Goal: Information Seeking & Learning: Learn about a topic

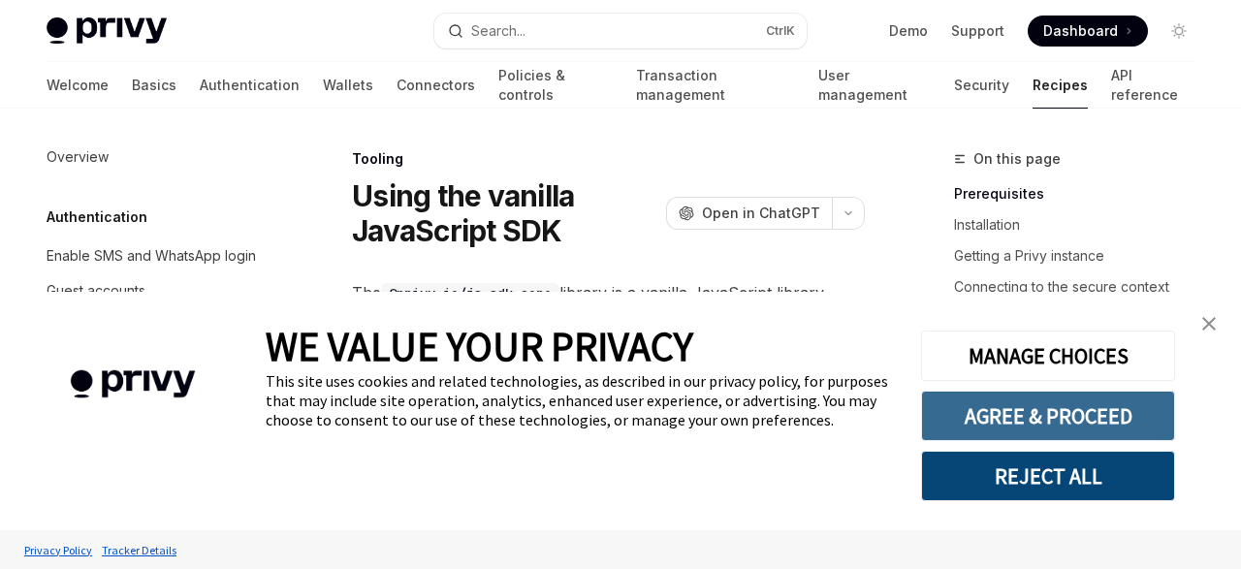
scroll to position [2358, 0]
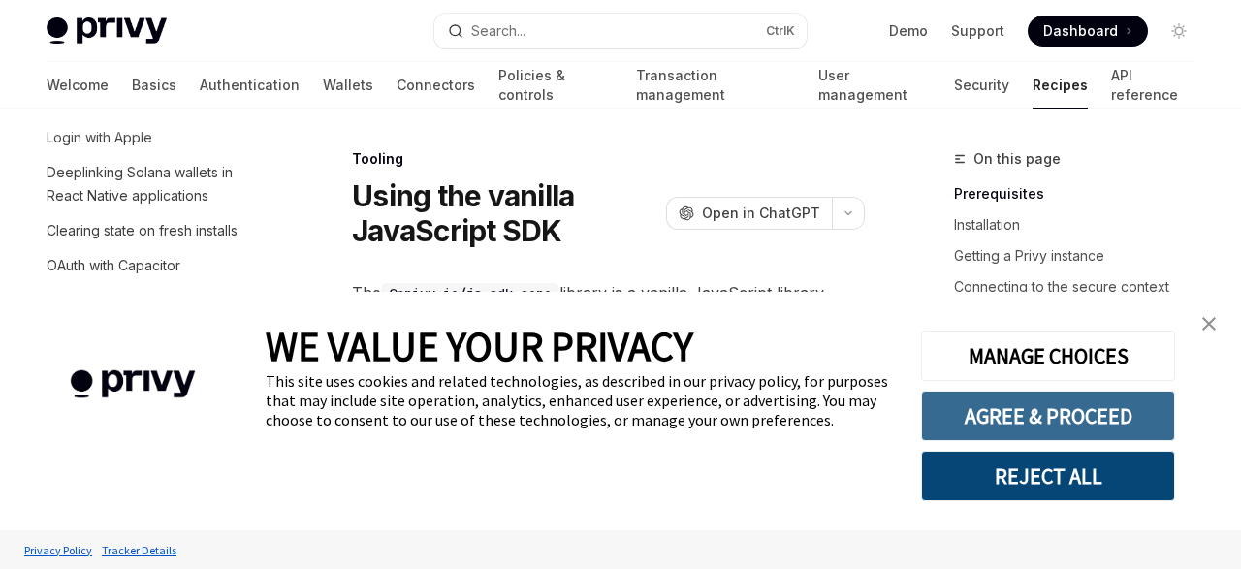
click at [1132, 423] on button "AGREE & PROCEED" at bounding box center [1048, 416] width 254 height 50
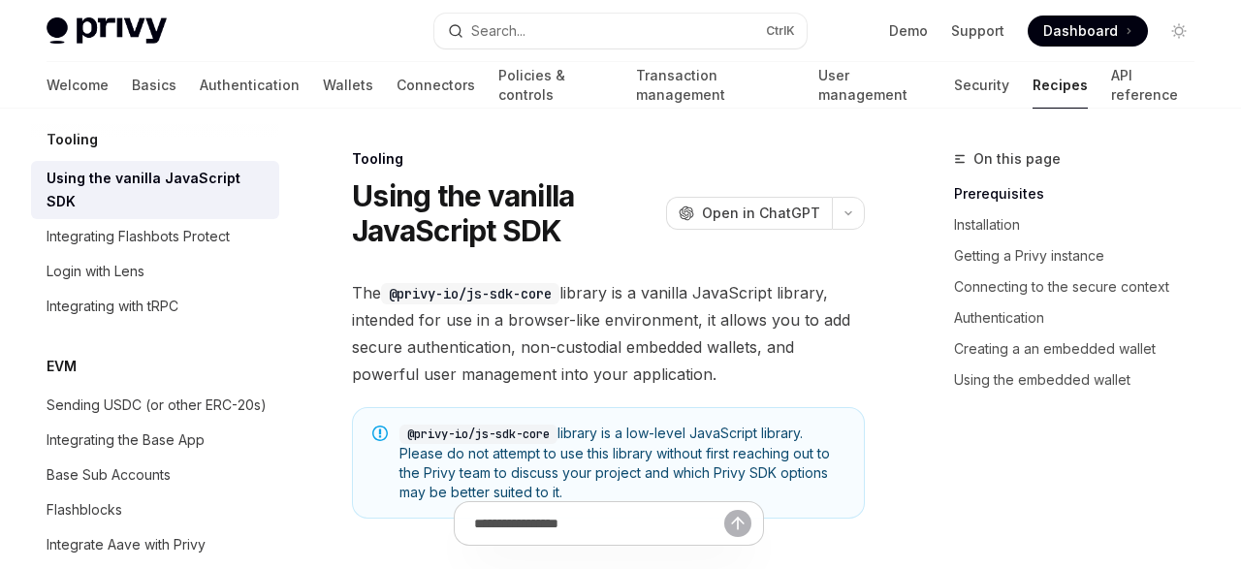
scroll to position [2541, 0]
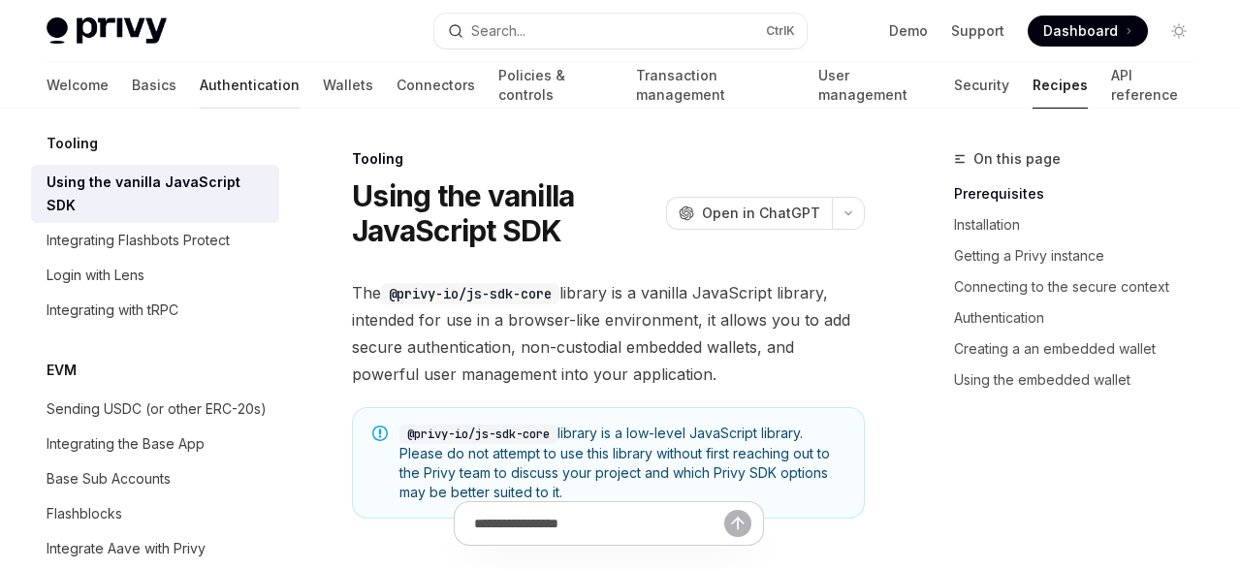
click at [200, 84] on link "Authentication" at bounding box center [250, 85] width 100 height 47
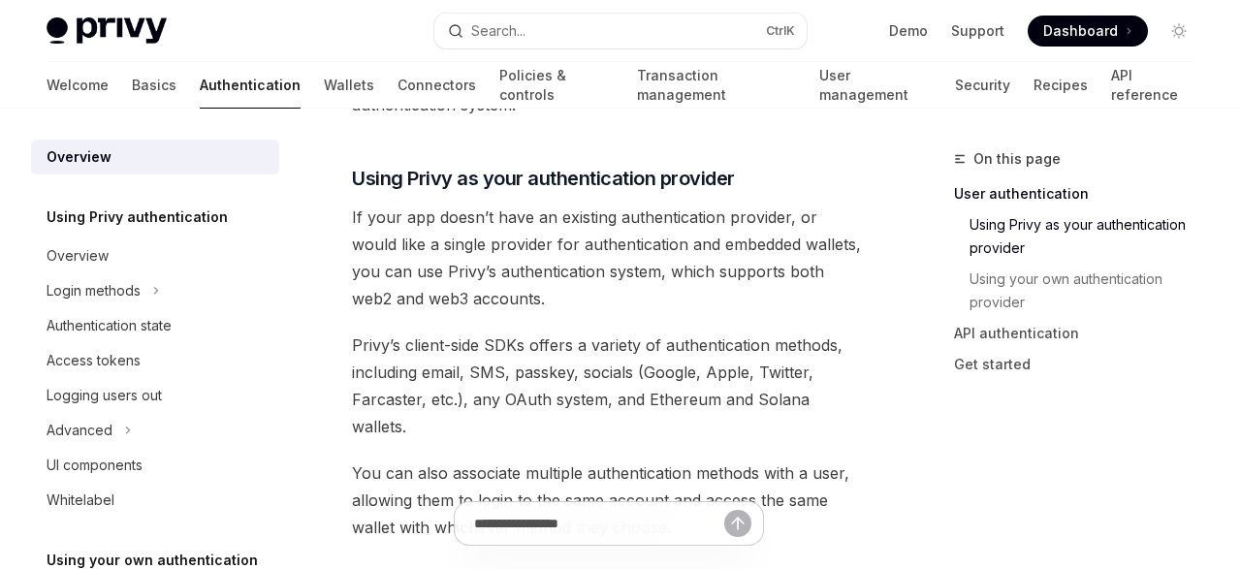
scroll to position [675, 0]
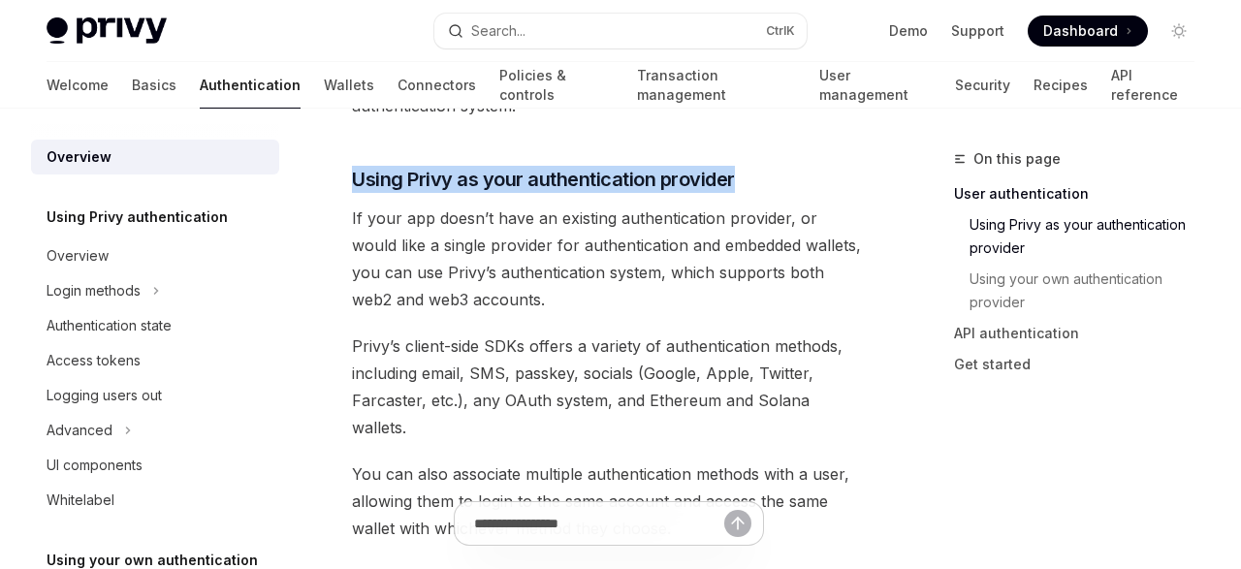
drag, startPoint x: 753, startPoint y: 147, endPoint x: 353, endPoint y: 135, distance: 400.7
copy span "Using Privy as your authentication provider"
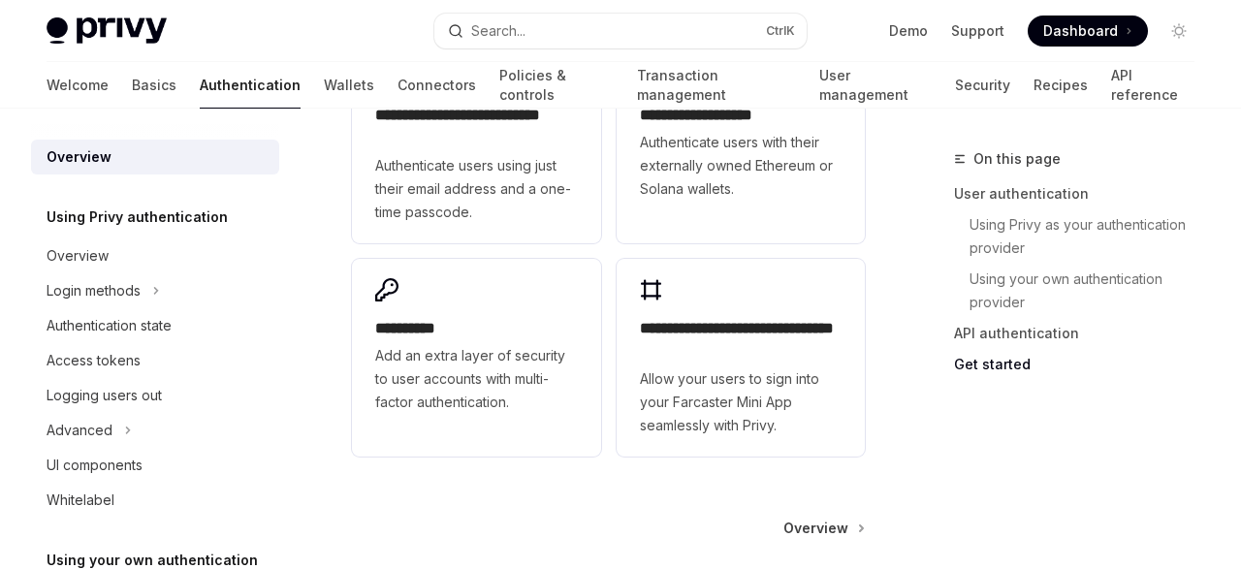
scroll to position [1998, 0]
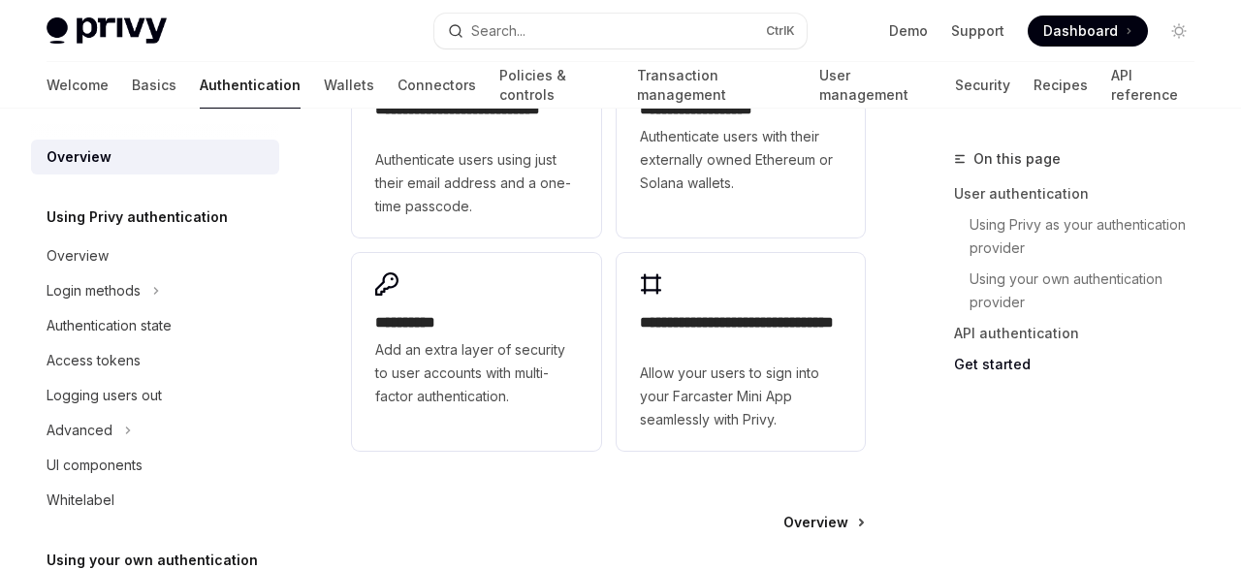
click at [827, 513] on span "Overview" at bounding box center [816, 522] width 65 height 19
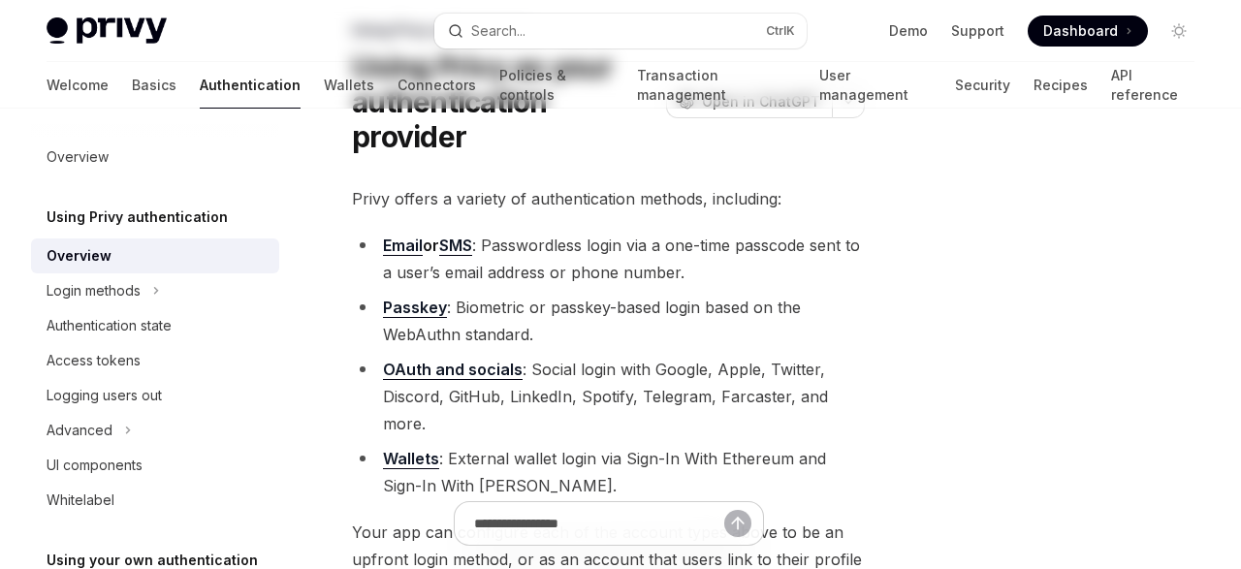
scroll to position [22, 0]
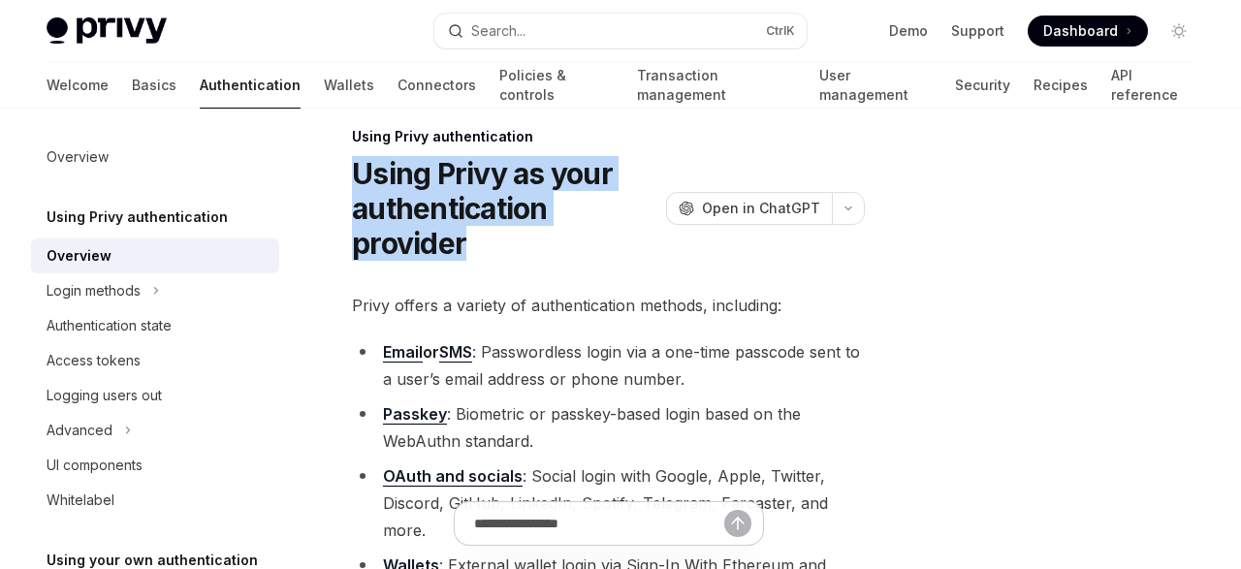
drag, startPoint x: 479, startPoint y: 247, endPoint x: 350, endPoint y: 182, distance: 144.4
copy h1 "Using Privy as your authentication provider"
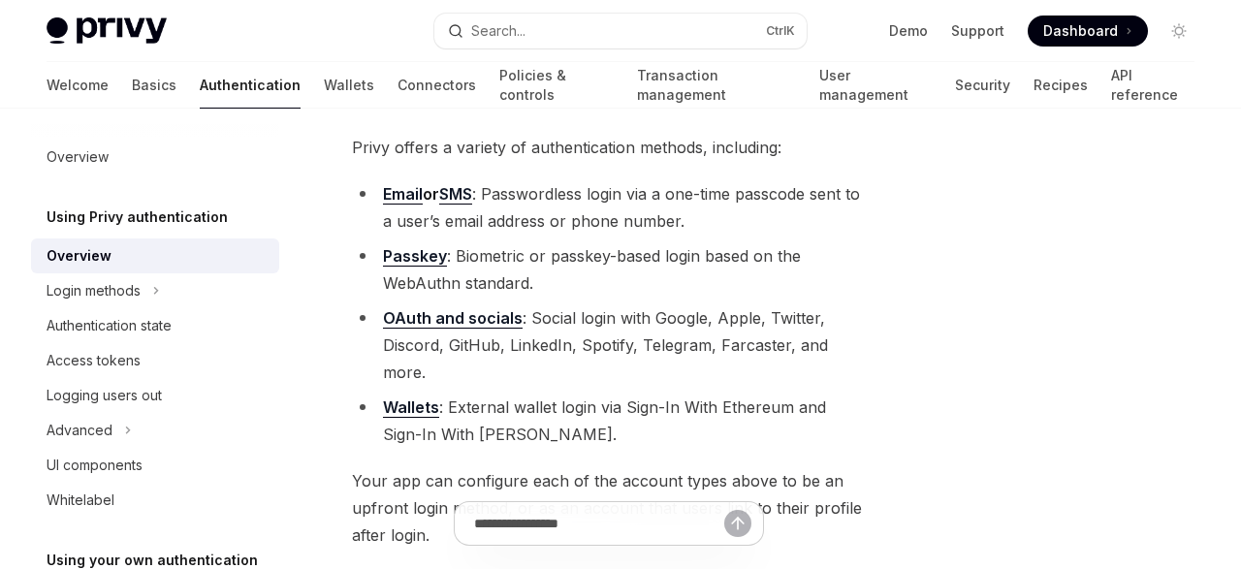
scroll to position [182, 0]
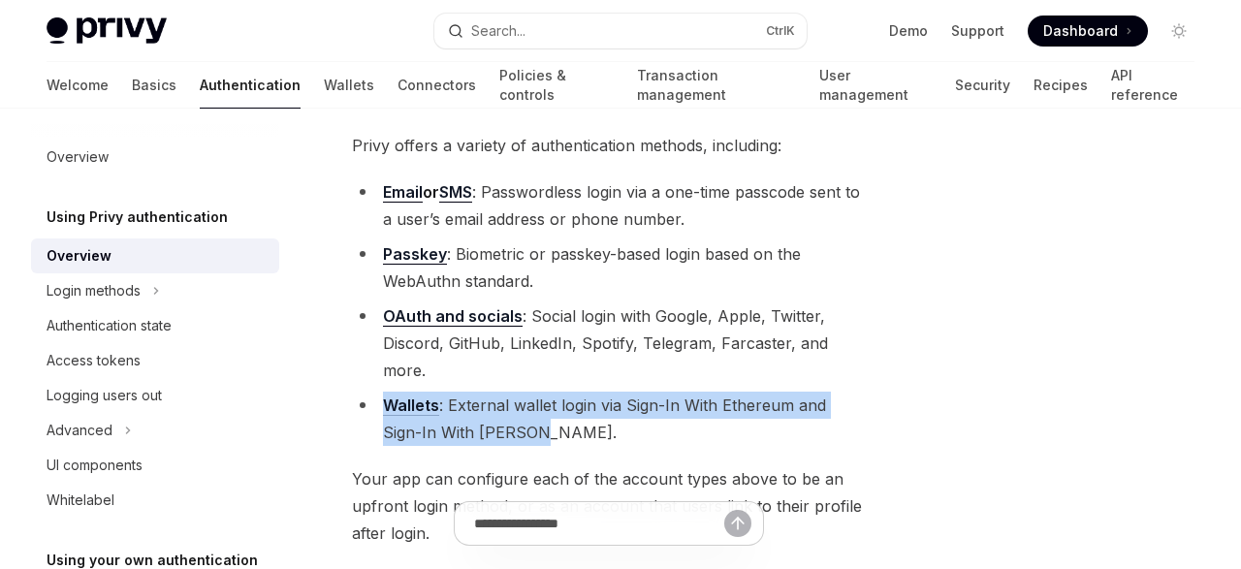
drag, startPoint x: 507, startPoint y: 433, endPoint x: 385, endPoint y: 404, distance: 125.6
click at [385, 404] on li "Wallets : External wallet login via Sign-In With Ethereum and Sign-In With [PER…" at bounding box center [608, 419] width 513 height 54
copy li "Wallets : External wallet login via Sign-In With Ethereum and Sign-In With [PER…"
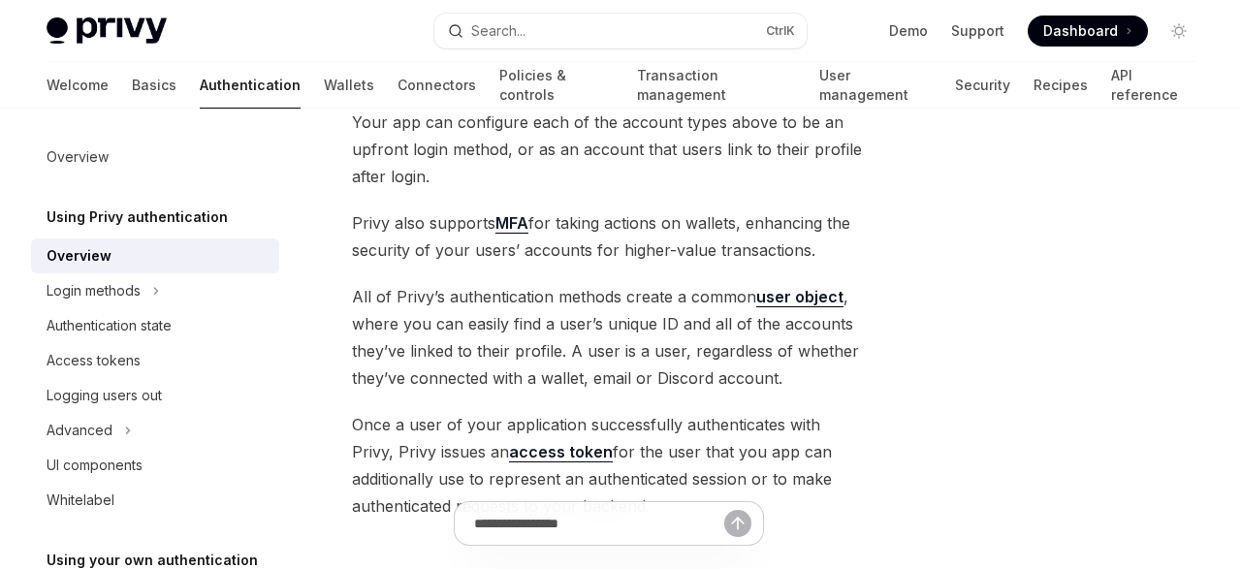
scroll to position [540, 0]
click at [802, 288] on link "user object" at bounding box center [799, 296] width 87 height 20
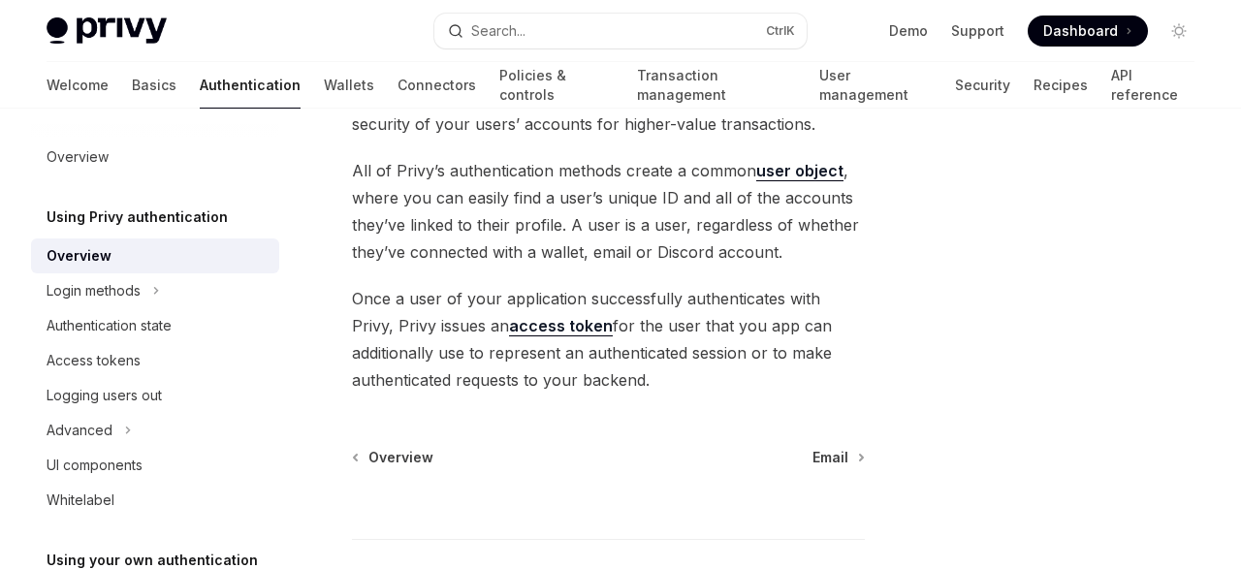
scroll to position [665, 0]
click at [541, 334] on link "access token" at bounding box center [561, 326] width 104 height 20
click at [158, 291] on icon "Toggle Login methods section" at bounding box center [156, 291] width 3 height 6
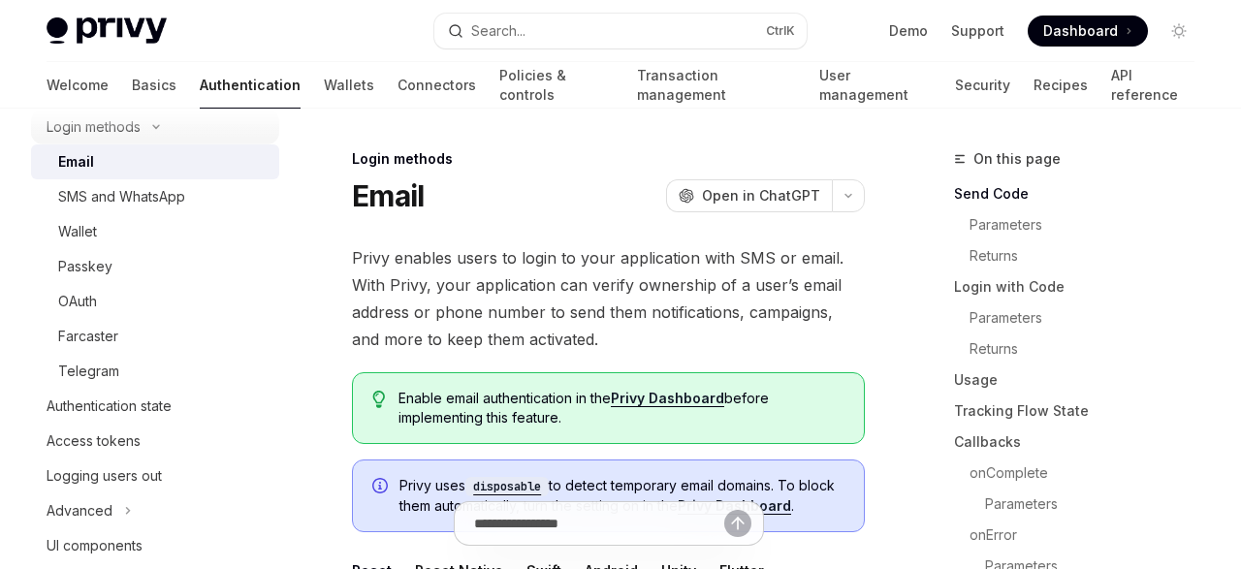
scroll to position [176, 0]
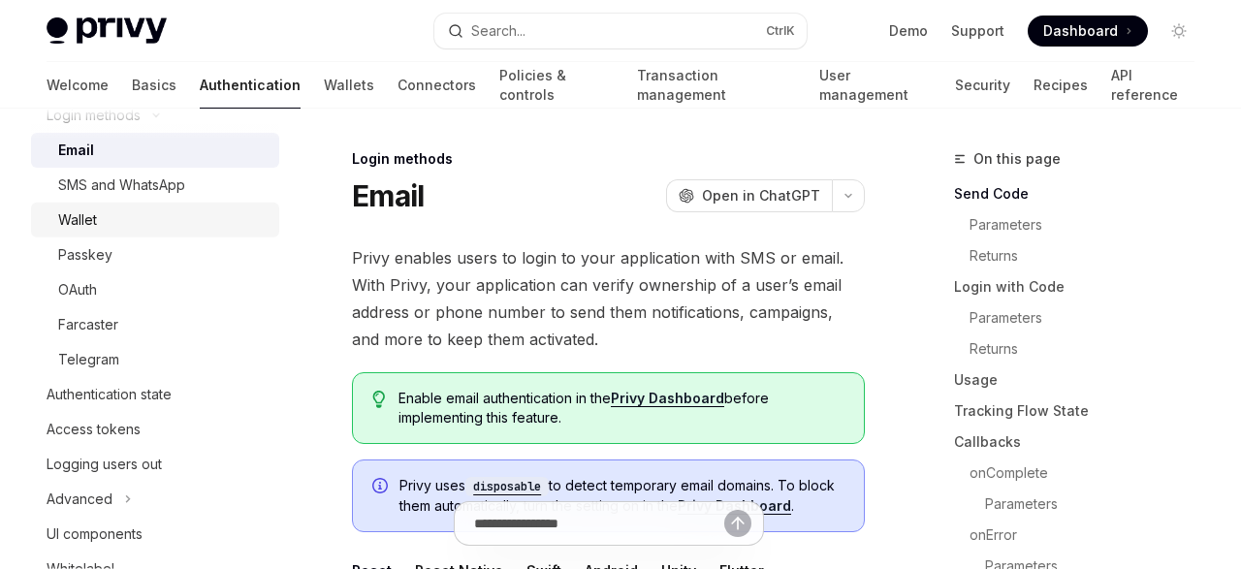
click at [147, 220] on div "Wallet" at bounding box center [162, 219] width 209 height 23
type textarea "*"
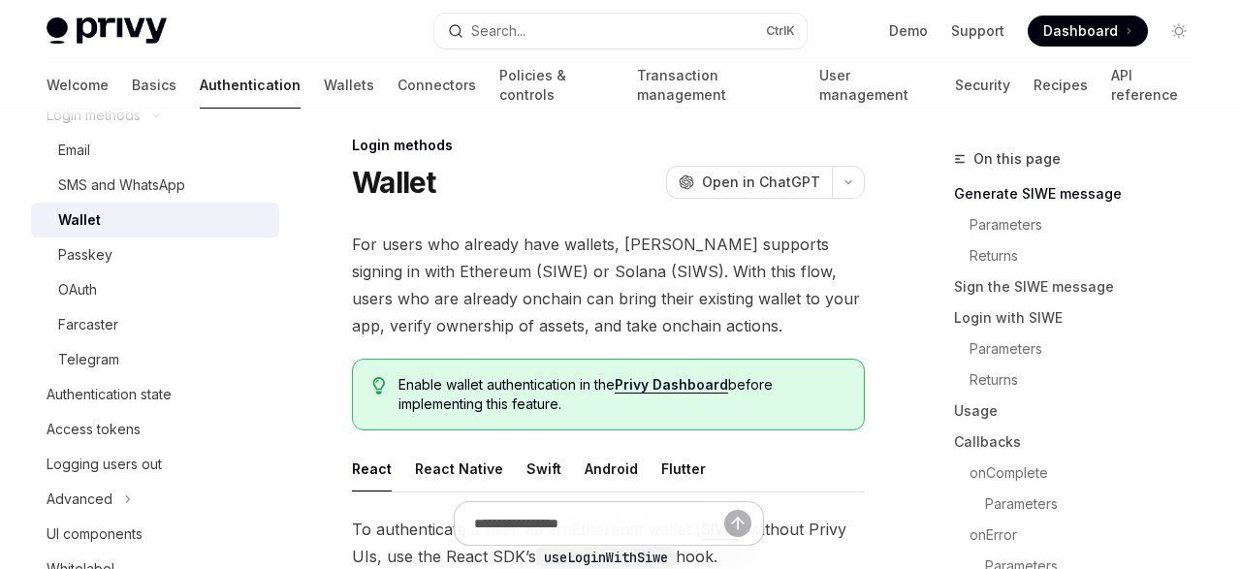
scroll to position [13, 0]
drag, startPoint x: 450, startPoint y: 185, endPoint x: 352, endPoint y: 137, distance: 109.3
copy div "Login methods Wallet"
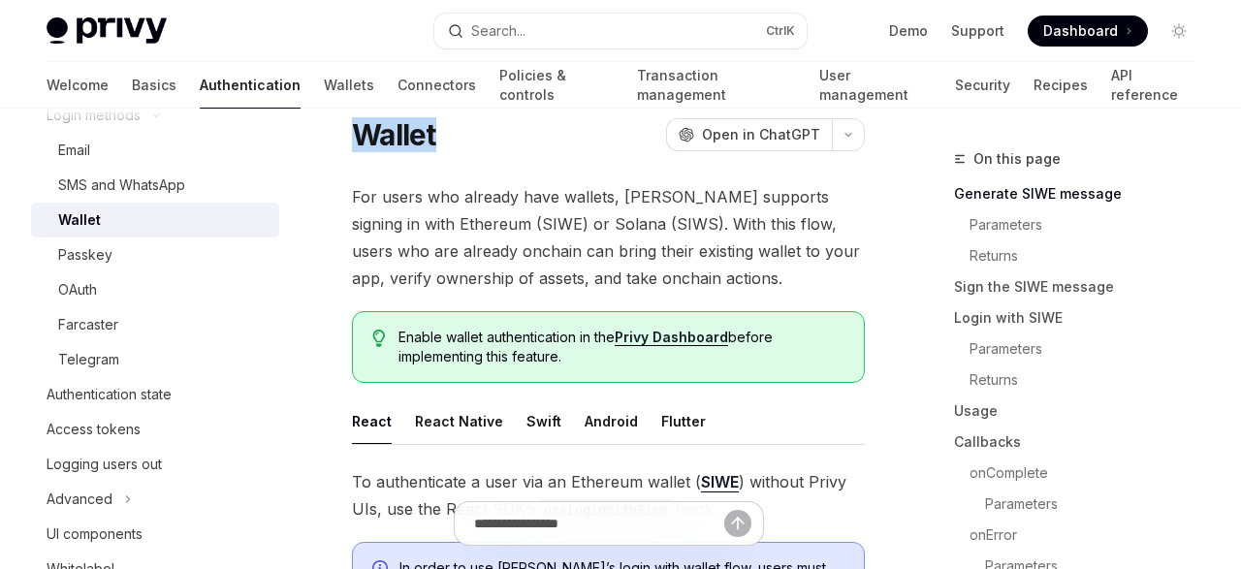
scroll to position [62, 0]
drag, startPoint x: 501, startPoint y: 221, endPoint x: 609, endPoint y: 228, distance: 107.9
click at [609, 228] on span "For users who already have wallets, [PERSON_NAME] supports signing in with Ethe…" at bounding box center [608, 236] width 513 height 109
copy span "Solana (SIWS)."
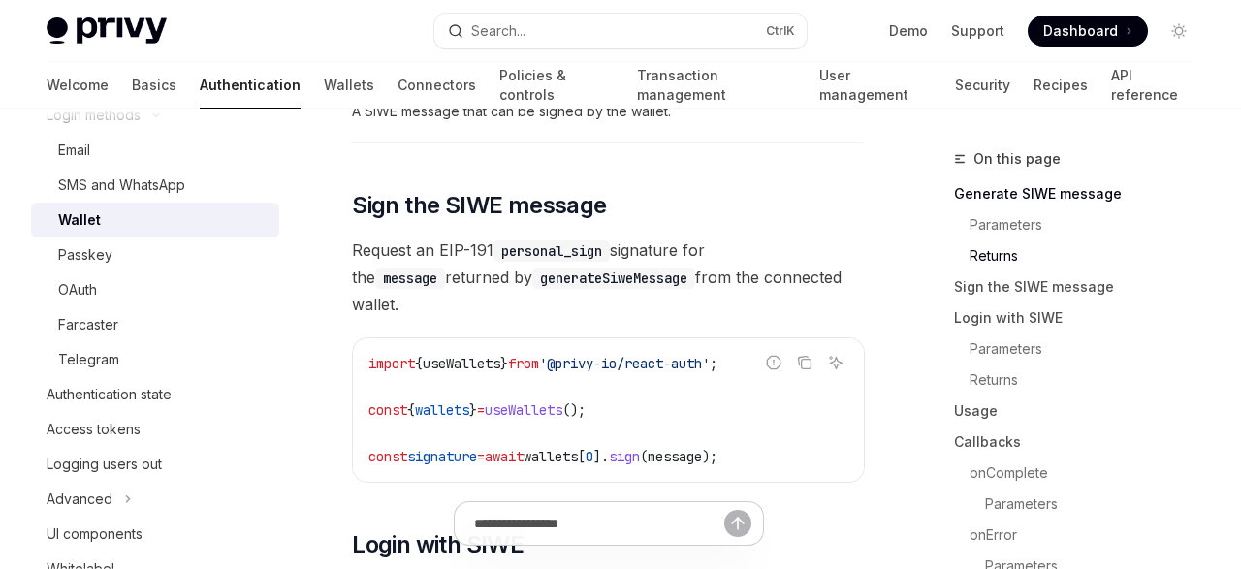
scroll to position [1286, 0]
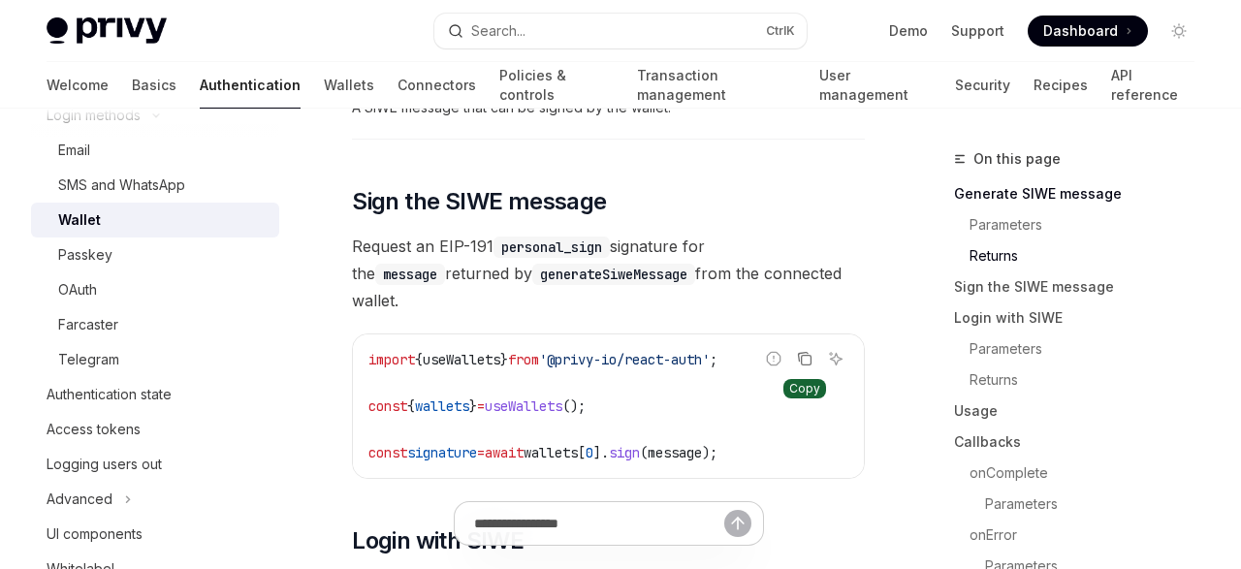
click at [806, 351] on icon "Copy the contents from the code block" at bounding box center [805, 359] width 16 height 16
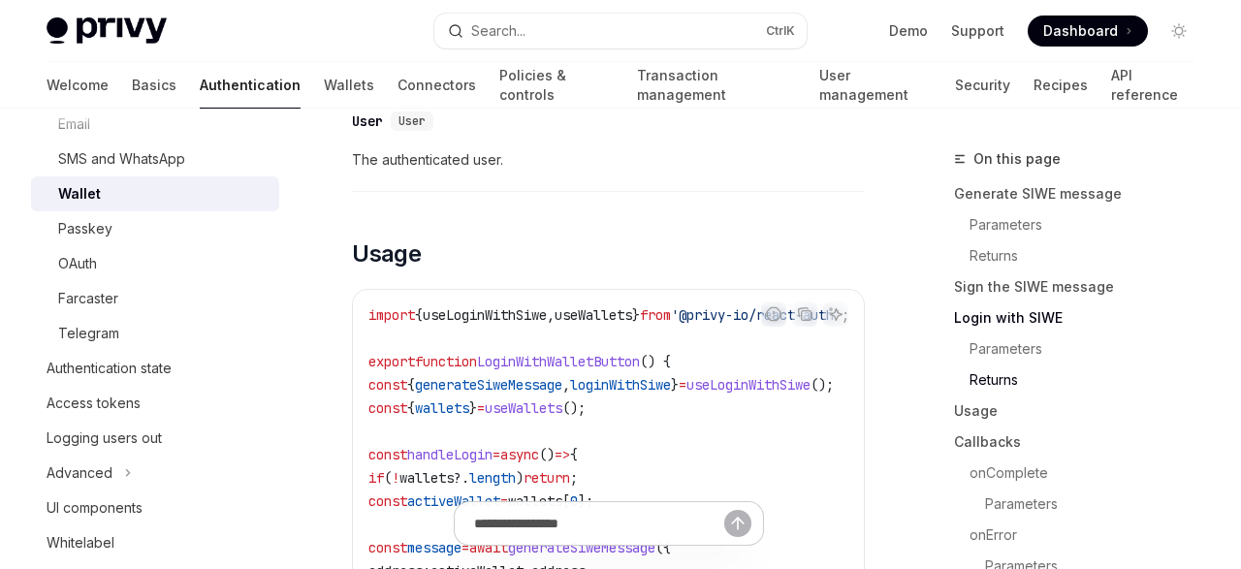
scroll to position [2273, 0]
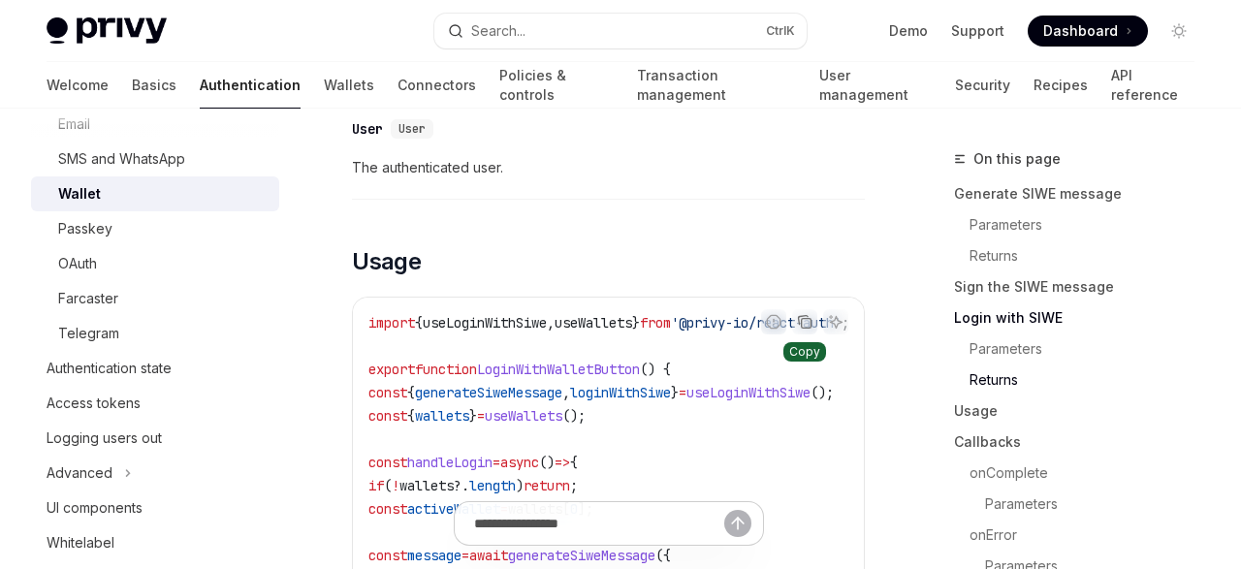
click at [810, 314] on icon "Copy the contents from the code block" at bounding box center [805, 322] width 16 height 16
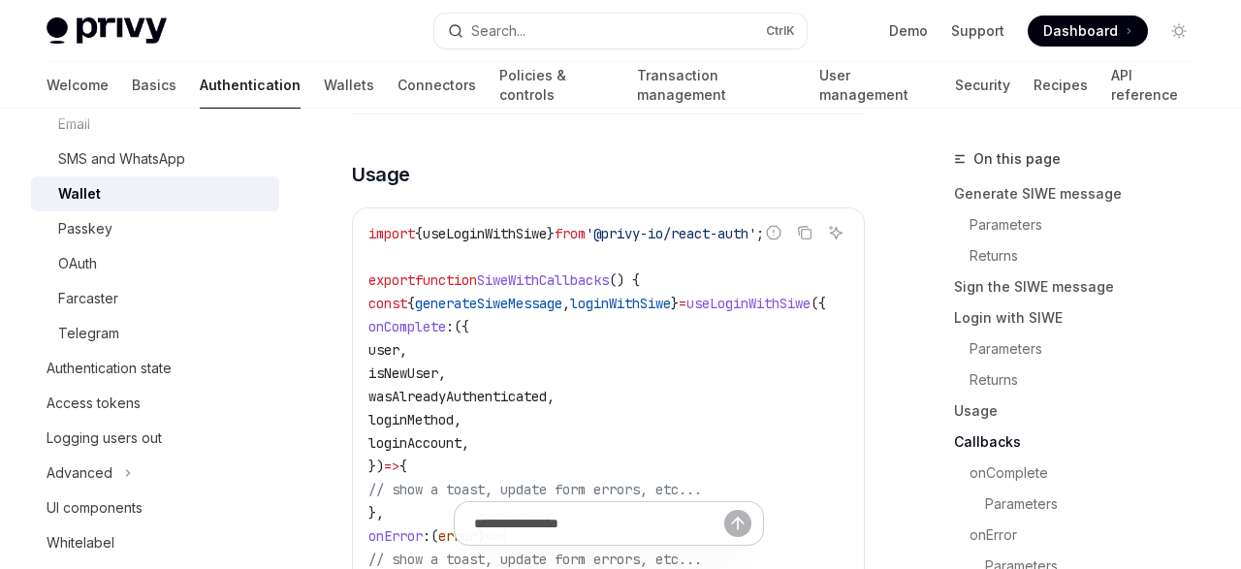
scroll to position [4357, 0]
click at [809, 226] on icon "Copy the contents from the code block" at bounding box center [805, 234] width 16 height 16
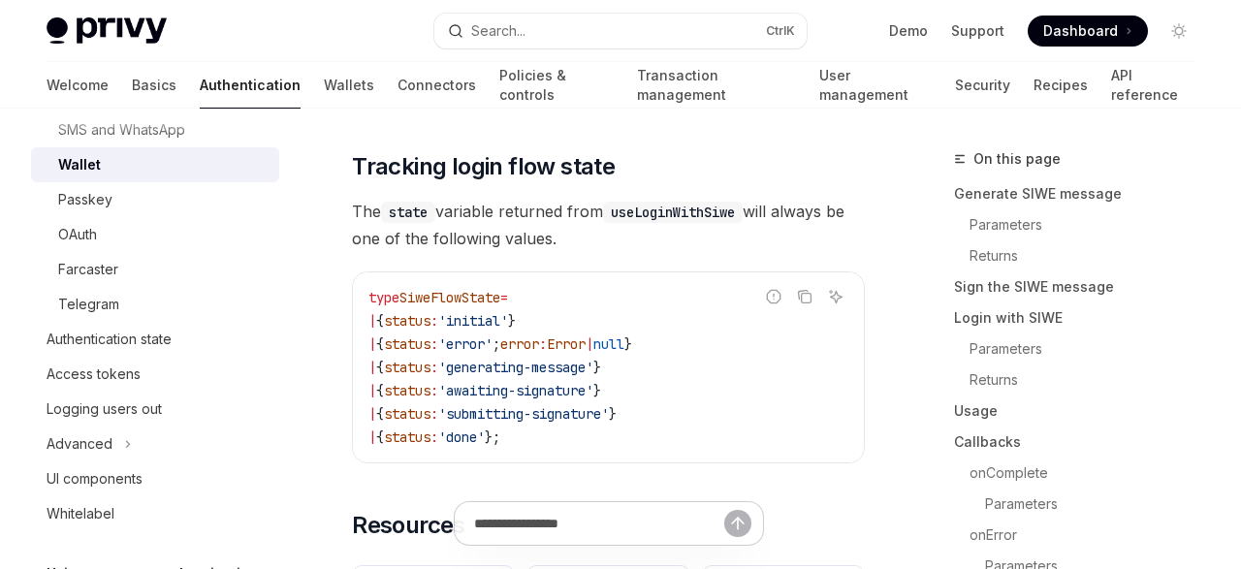
scroll to position [4968, 0]
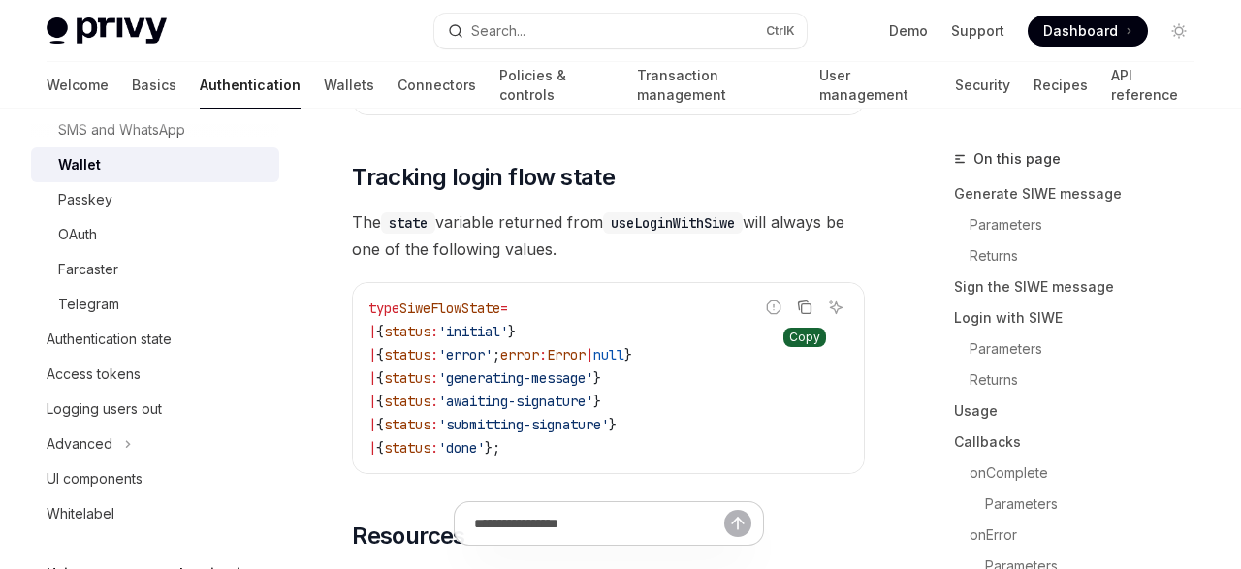
click at [808, 304] on icon "Copy the contents from the code block" at bounding box center [807, 309] width 10 height 10
drag, startPoint x: 599, startPoint y: 211, endPoint x: 352, endPoint y: 134, distance: 259.2
copy div "Tracking login flow state The state variable returned from useLoginWithSiwe wil…"
click at [800, 302] on icon "Copy the contents from the code block" at bounding box center [804, 306] width 10 height 9
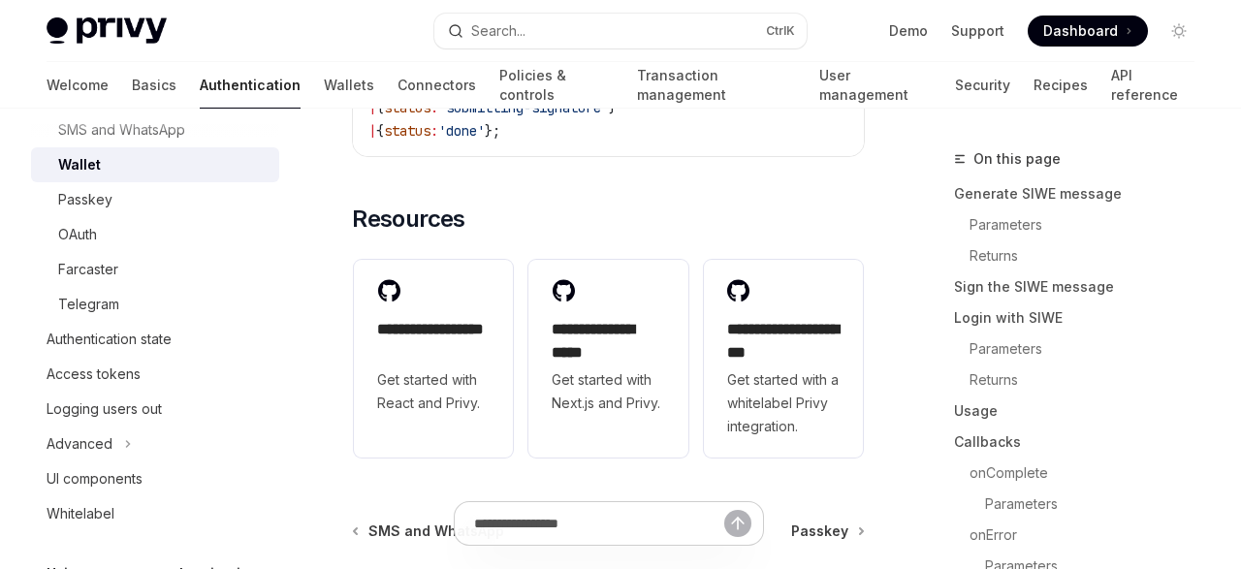
scroll to position [5287, 0]
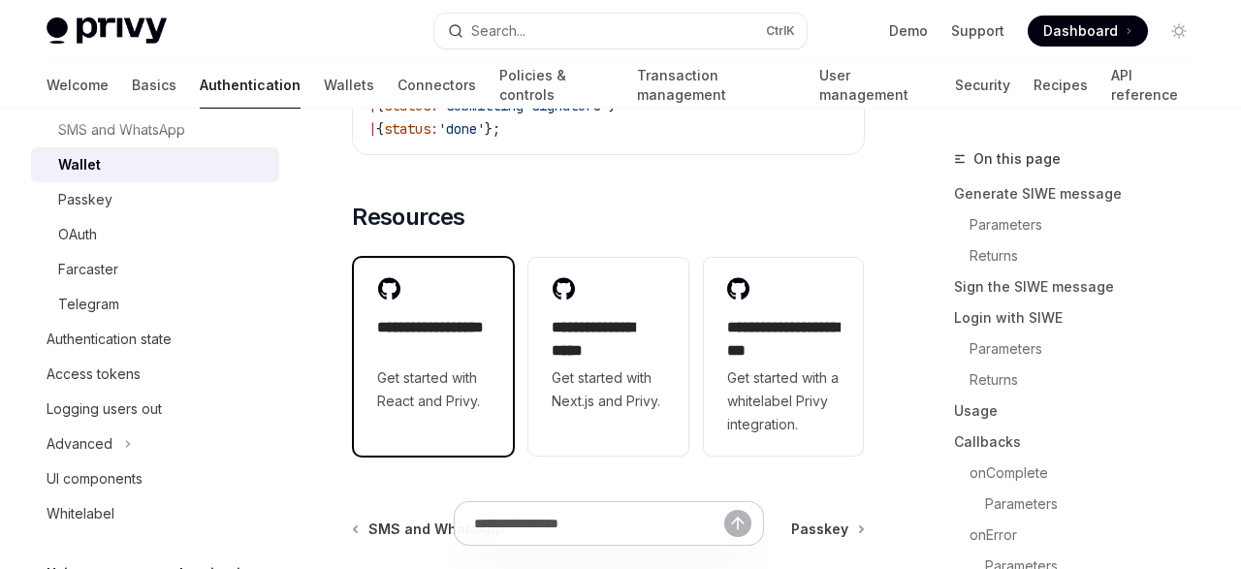
click at [445, 316] on h2 "**********" at bounding box center [433, 339] width 112 height 47
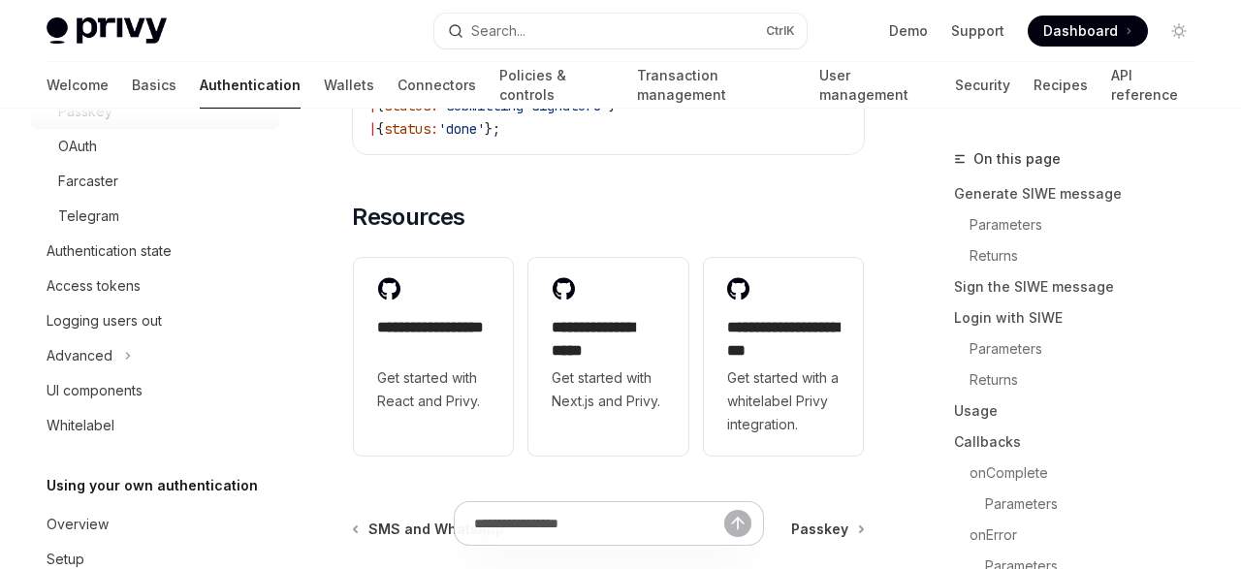
scroll to position [320, 0]
click at [138, 251] on div "Authentication state" at bounding box center [109, 250] width 125 height 23
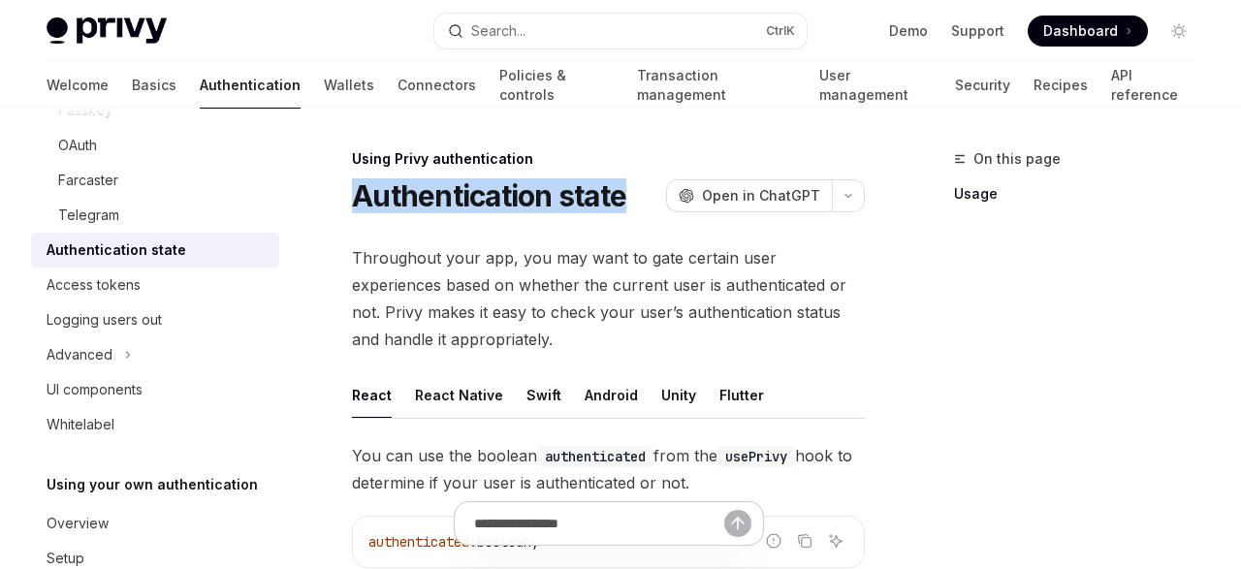
drag, startPoint x: 350, startPoint y: 190, endPoint x: 633, endPoint y: 205, distance: 283.5
copy h1 "Authentication state"
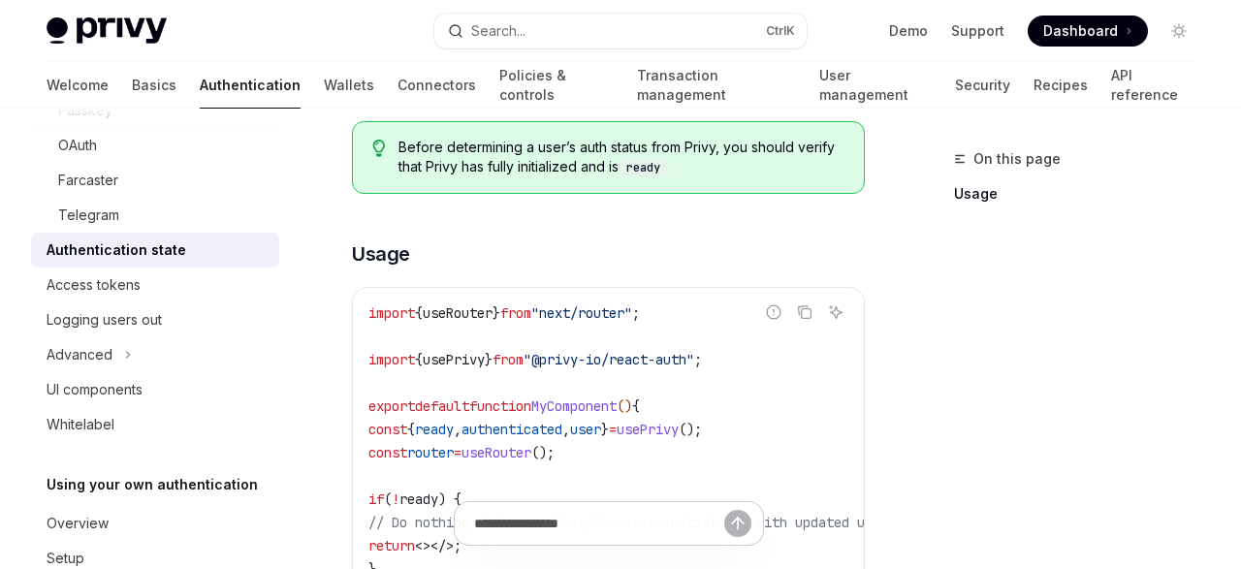
scroll to position [475, 0]
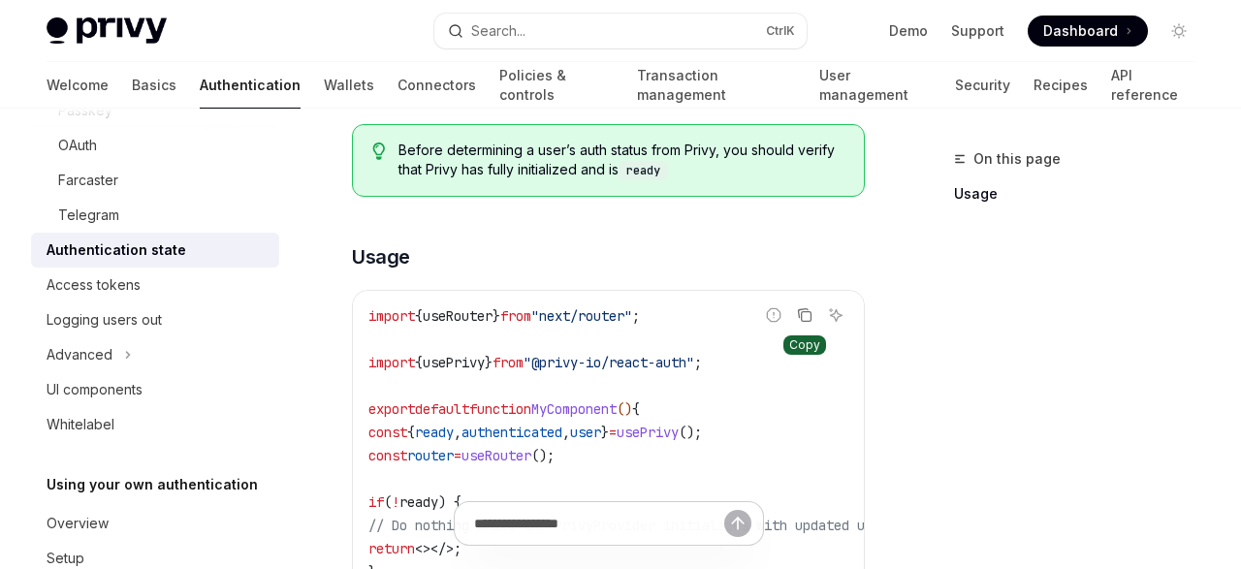
click at [808, 312] on icon "Copy the contents from the code block" at bounding box center [807, 317] width 10 height 10
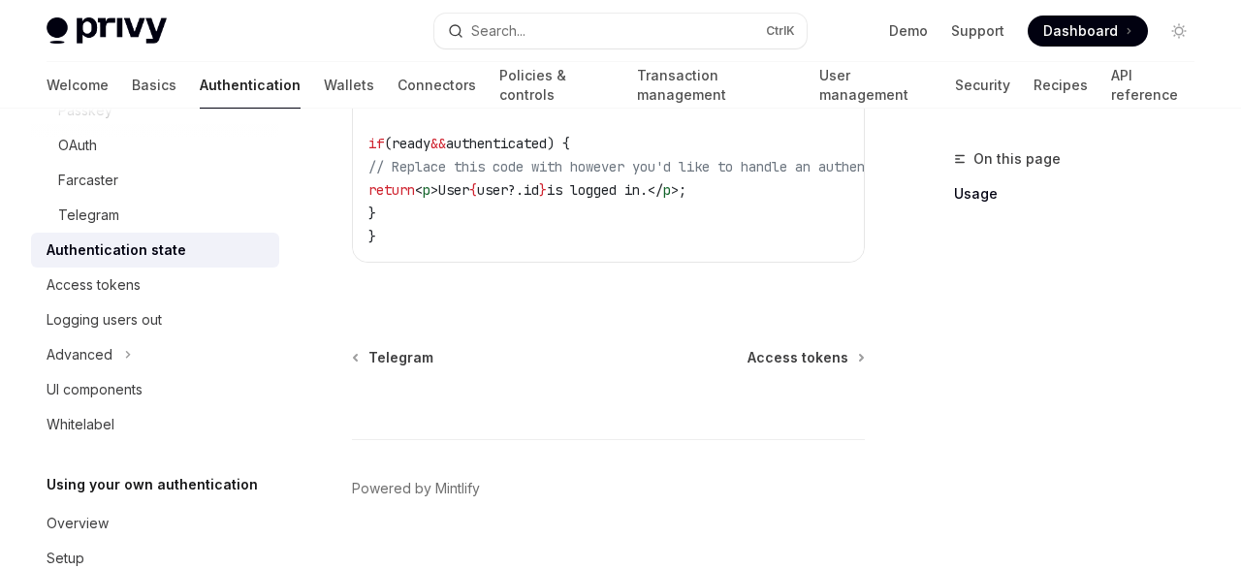
scroll to position [1123, 0]
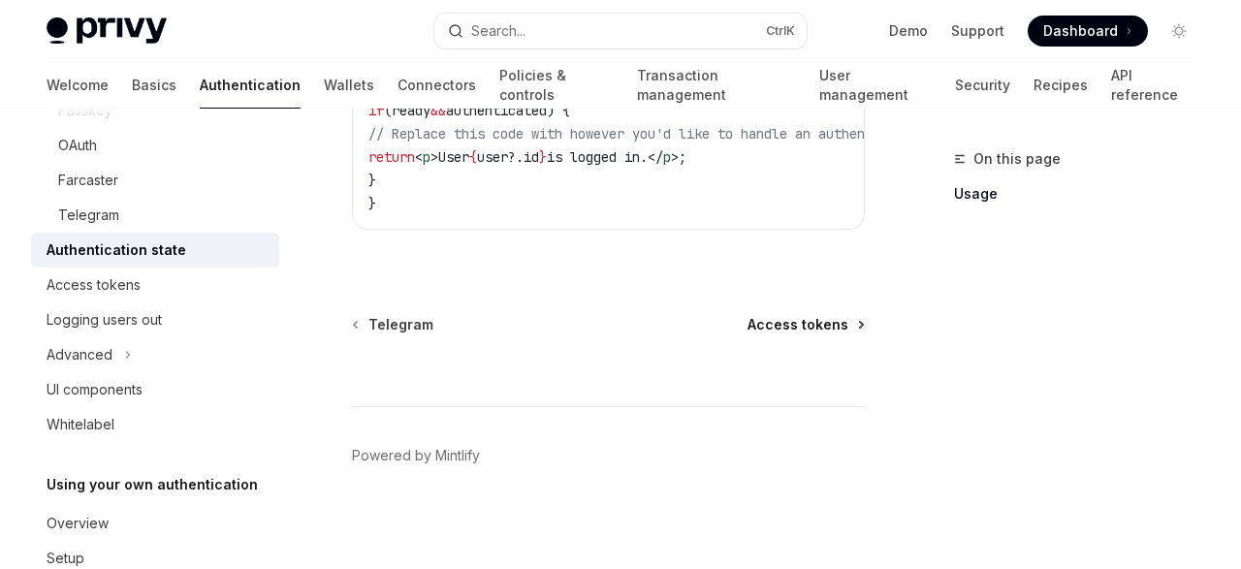
click at [822, 320] on span "Access tokens" at bounding box center [798, 324] width 101 height 19
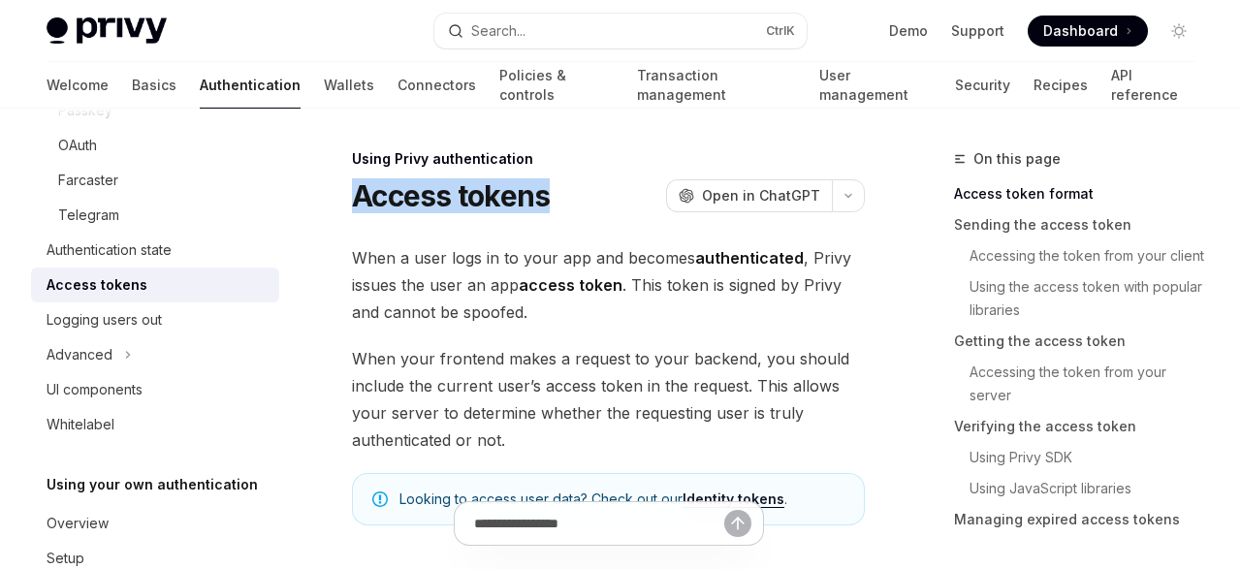
drag, startPoint x: 569, startPoint y: 199, endPoint x: 346, endPoint y: 193, distance: 223.1
copy h1 "Access tokens"
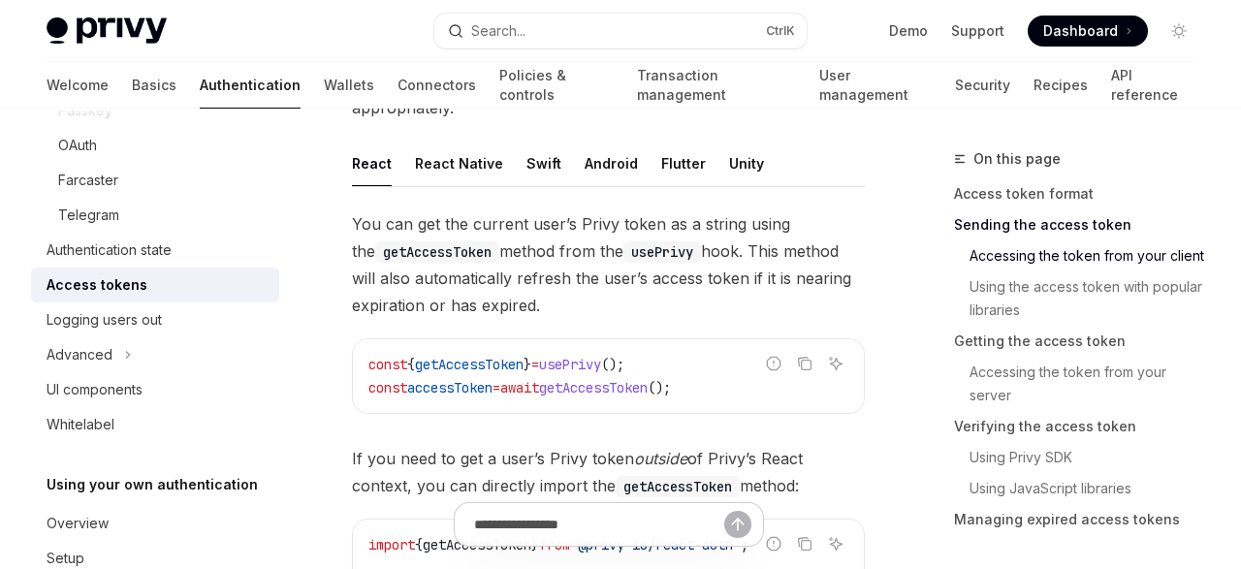
scroll to position [1040, 0]
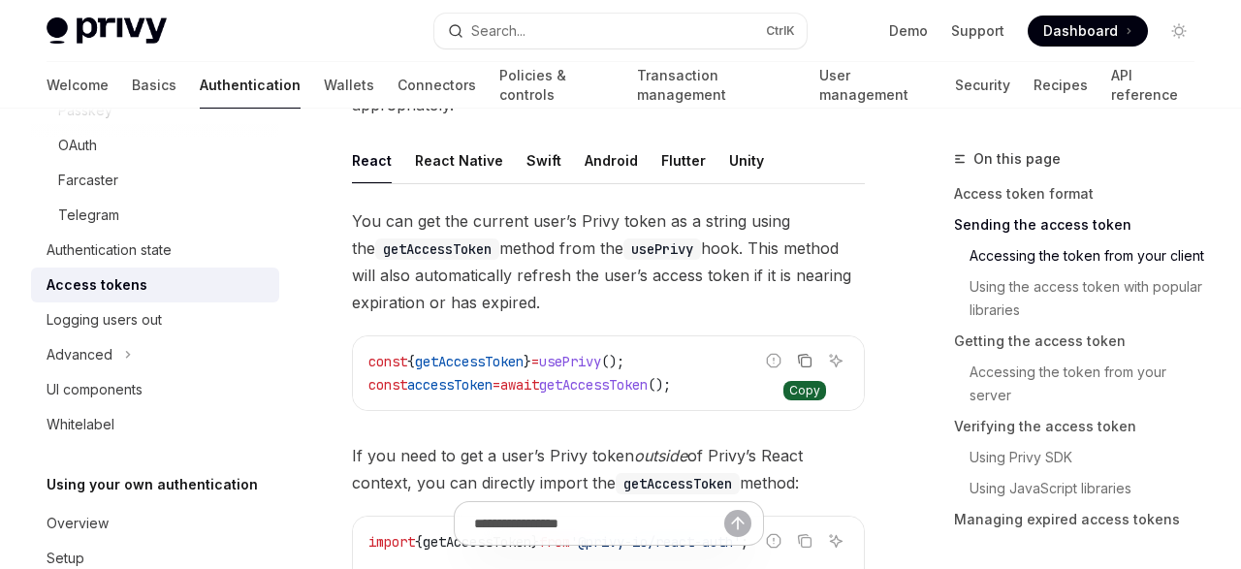
click at [808, 358] on icon "Copy the contents from the code block" at bounding box center [805, 361] width 16 height 16
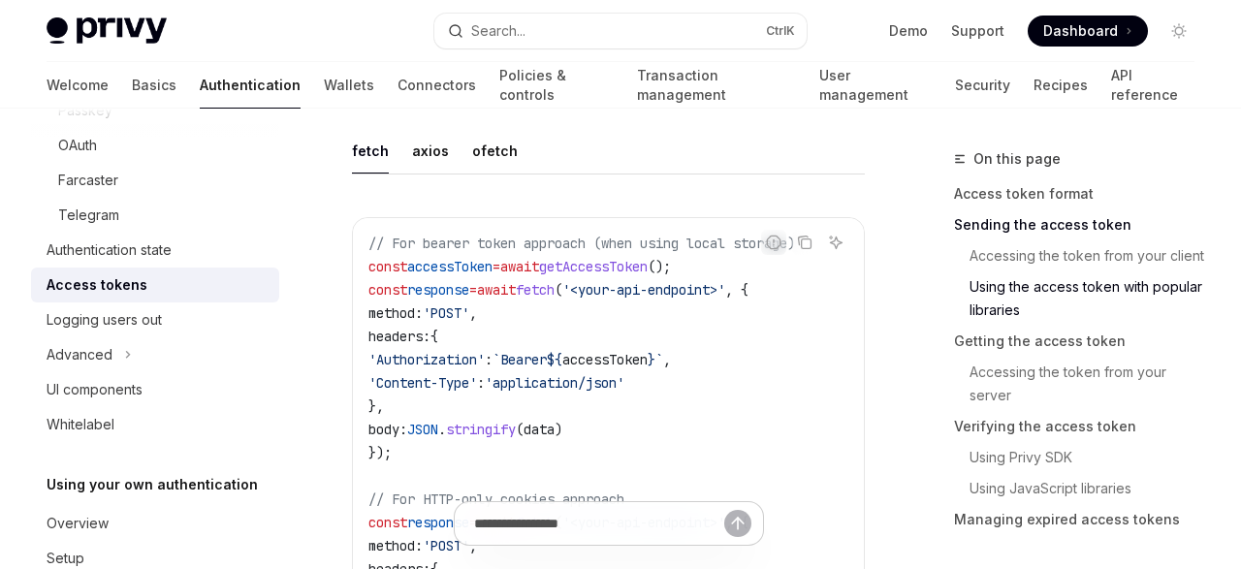
scroll to position [1950, 0]
click at [804, 239] on icon "Copy the contents from the code block" at bounding box center [805, 244] width 16 height 16
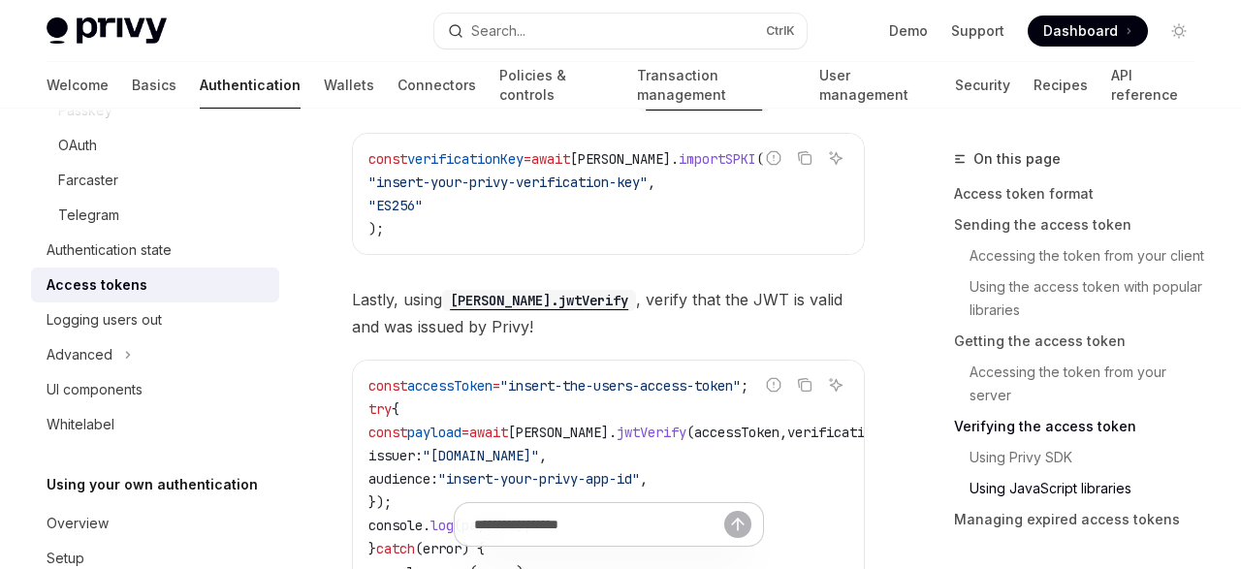
scroll to position [6101, 0]
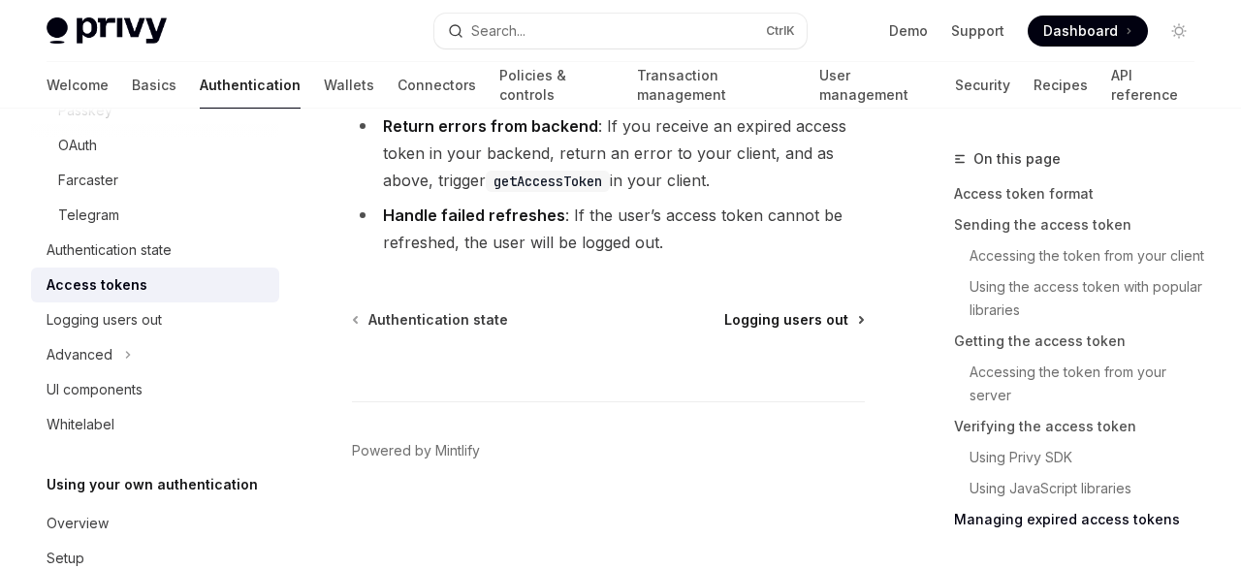
click at [810, 319] on span "Logging users out" at bounding box center [786, 319] width 124 height 19
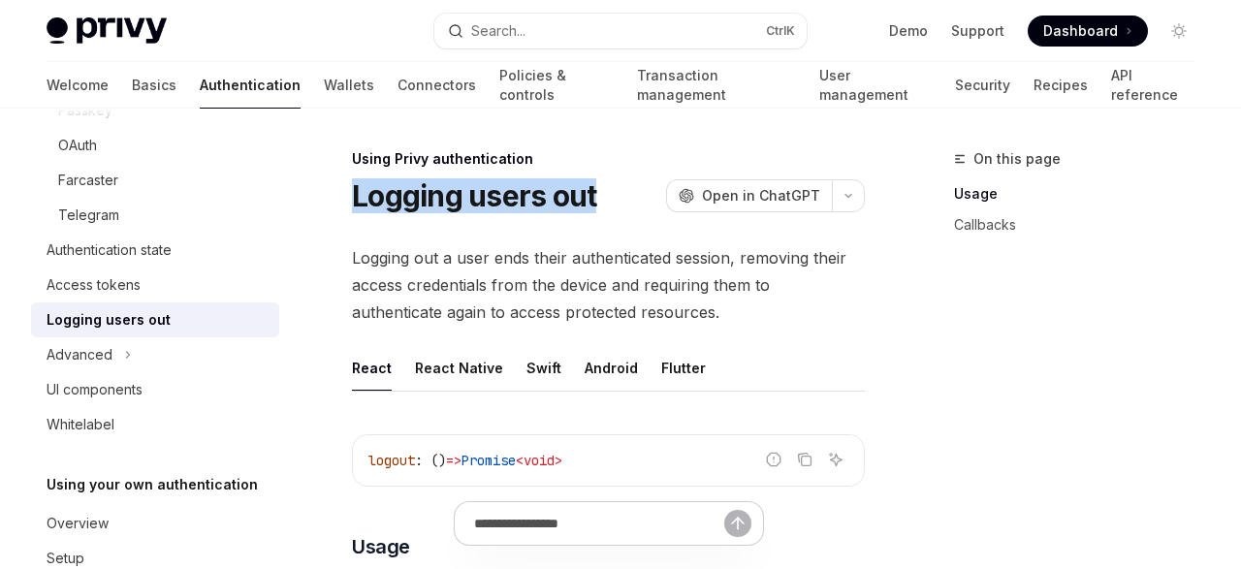
drag, startPoint x: 612, startPoint y: 210, endPoint x: 356, endPoint y: 196, distance: 256.4
click at [356, 196] on div "Logging users out OpenAI Open in ChatGPT" at bounding box center [608, 195] width 513 height 35
copy h1 "Logging users out"
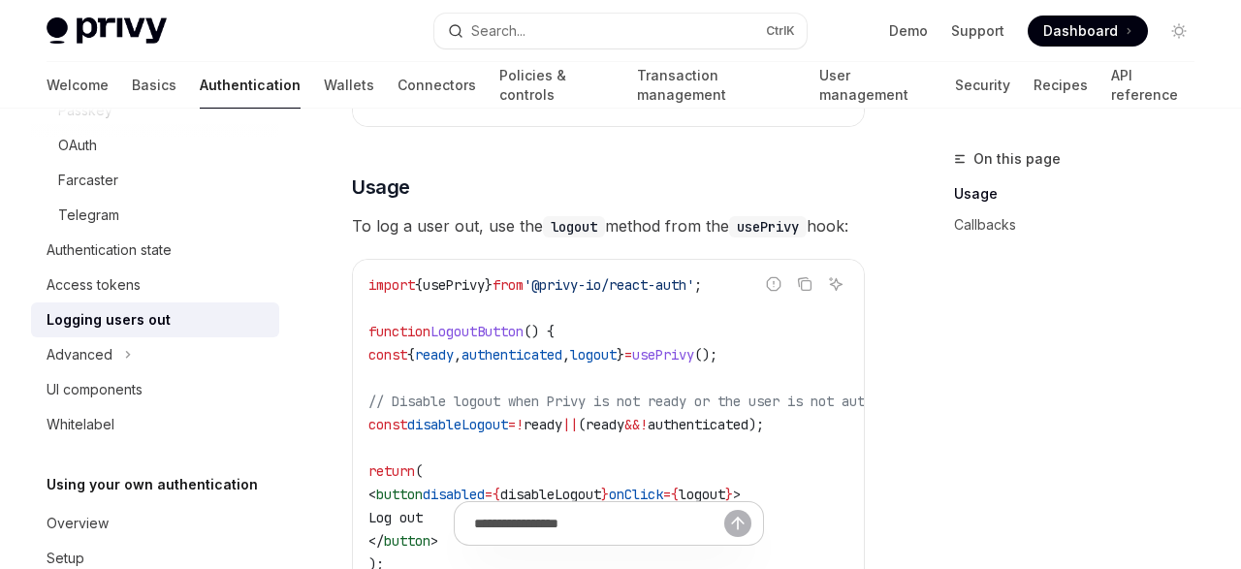
scroll to position [357, 0]
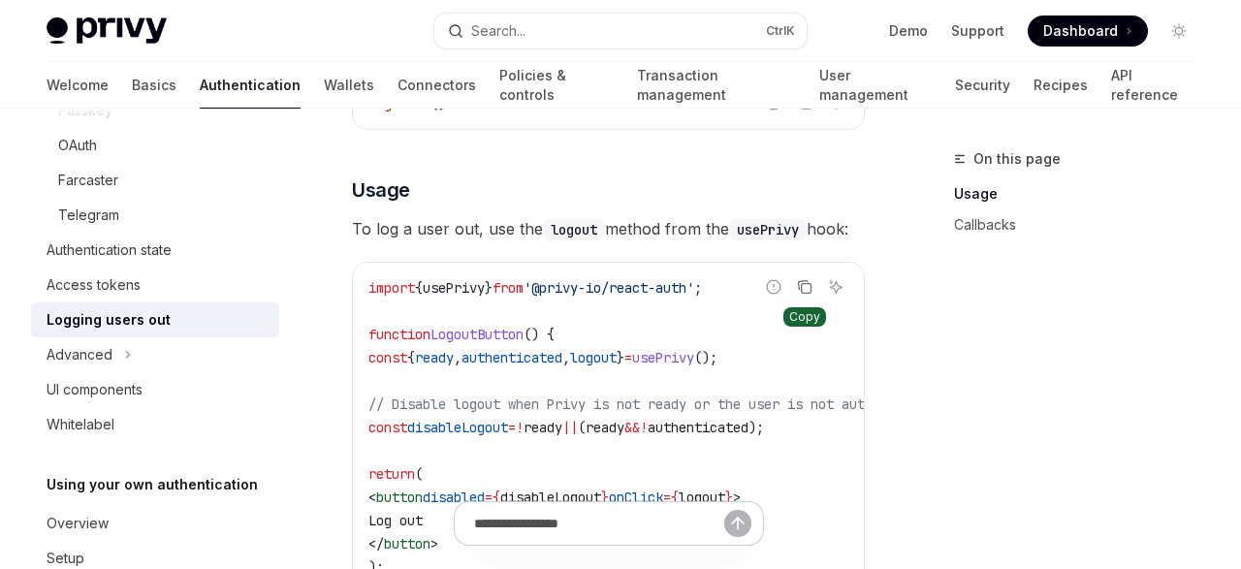
click at [808, 280] on icon "Copy the contents from the code block" at bounding box center [805, 287] width 16 height 16
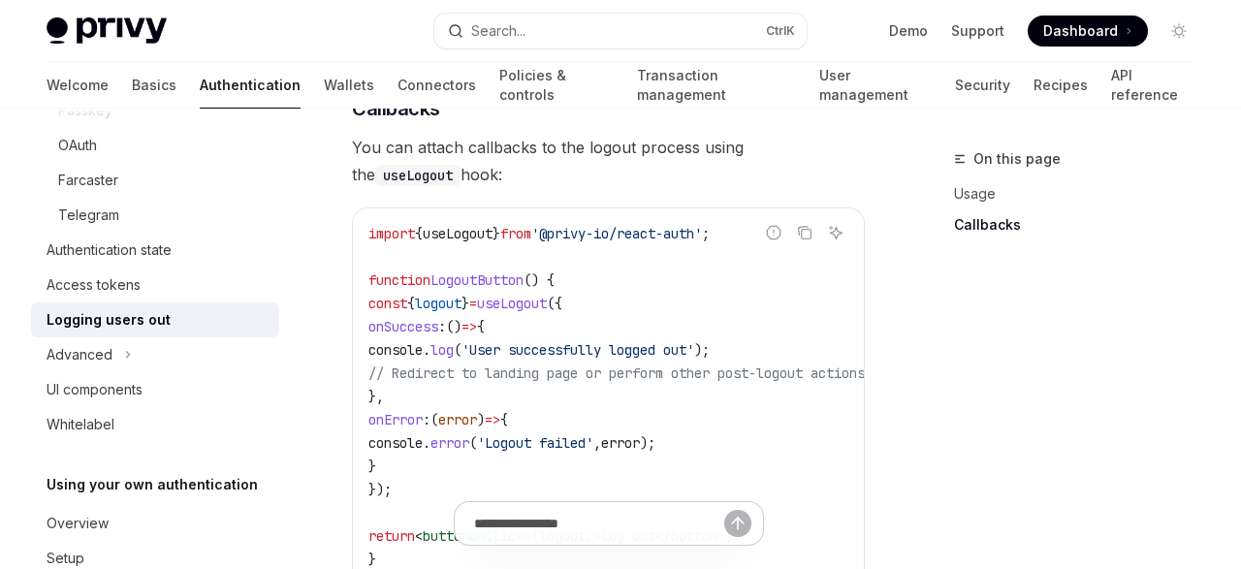
scroll to position [924, 0]
click at [810, 232] on icon "Copy the contents from the code block" at bounding box center [805, 234] width 16 height 16
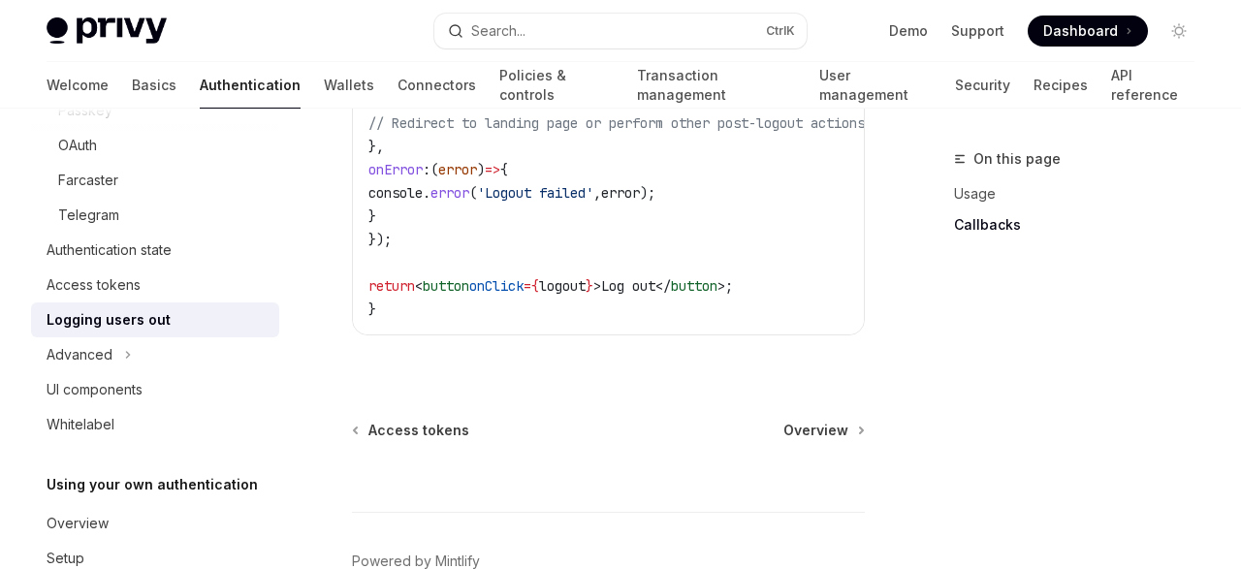
scroll to position [1176, 0]
click at [819, 420] on span "Overview" at bounding box center [816, 429] width 65 height 19
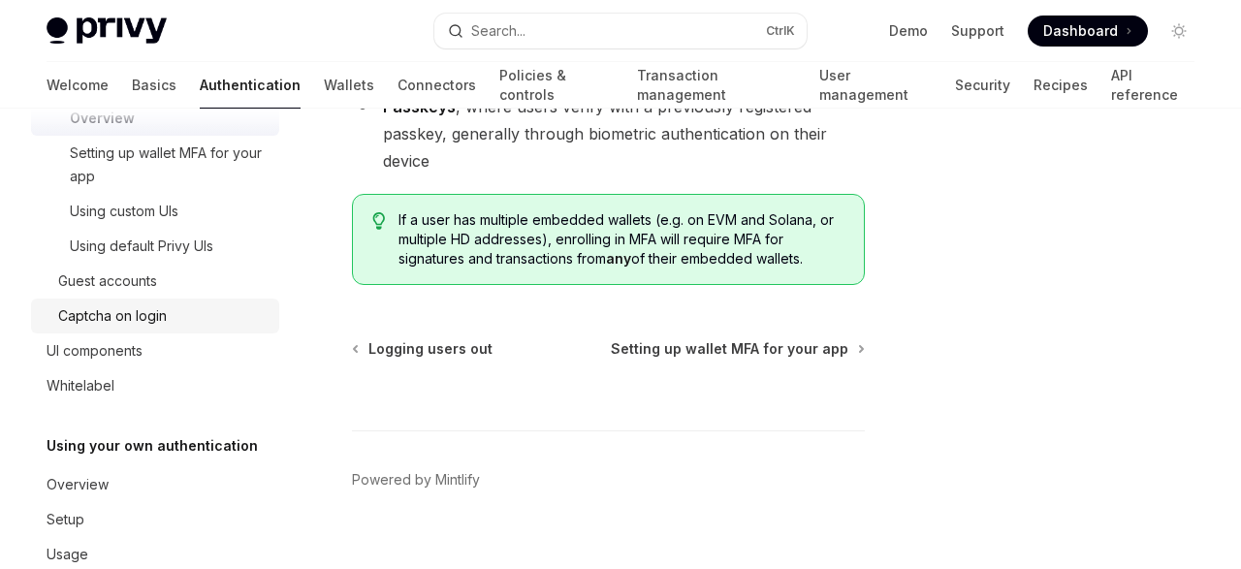
scroll to position [627, 0]
click at [189, 349] on div "UI components" at bounding box center [157, 349] width 221 height 23
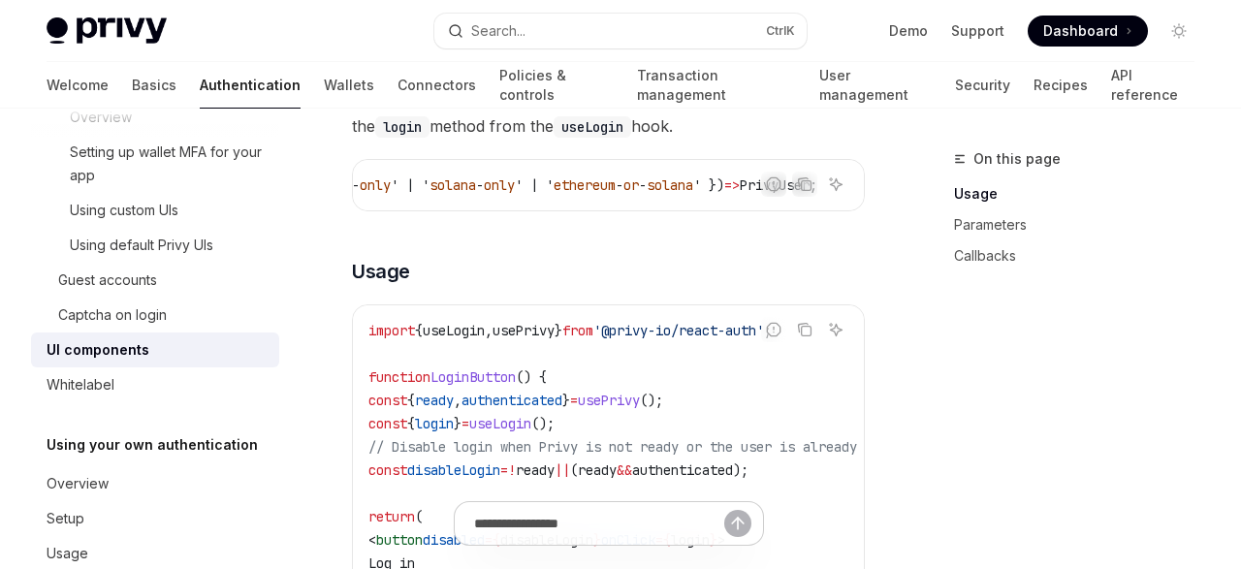
scroll to position [1155, 0]
click at [808, 183] on icon "Copy the contents from the code block" at bounding box center [805, 184] width 16 height 16
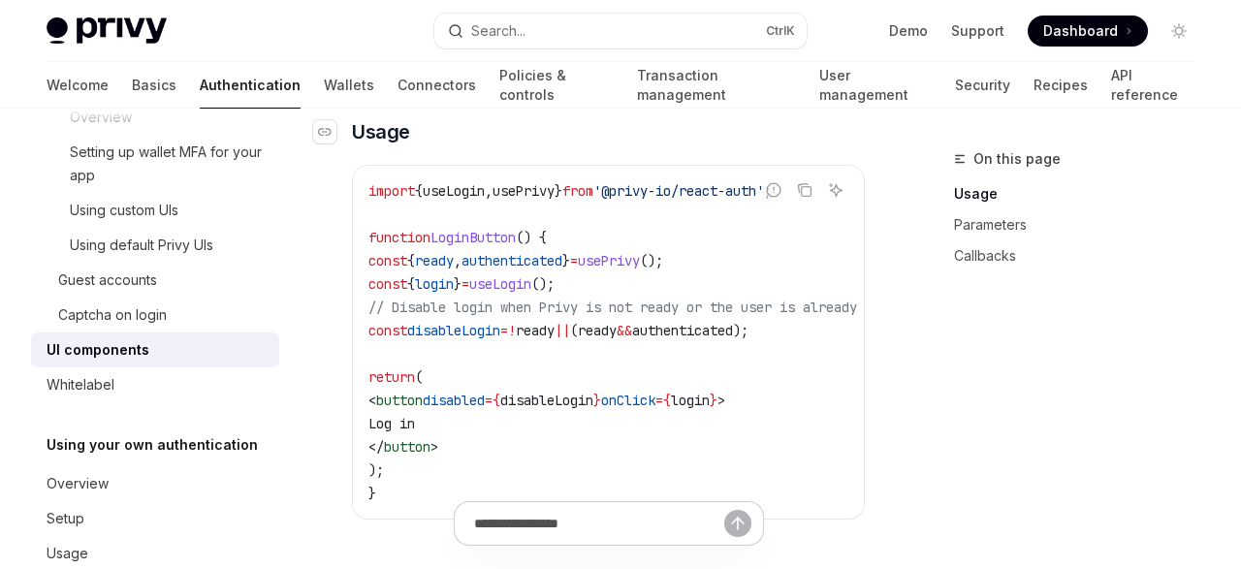
scroll to position [1290, 0]
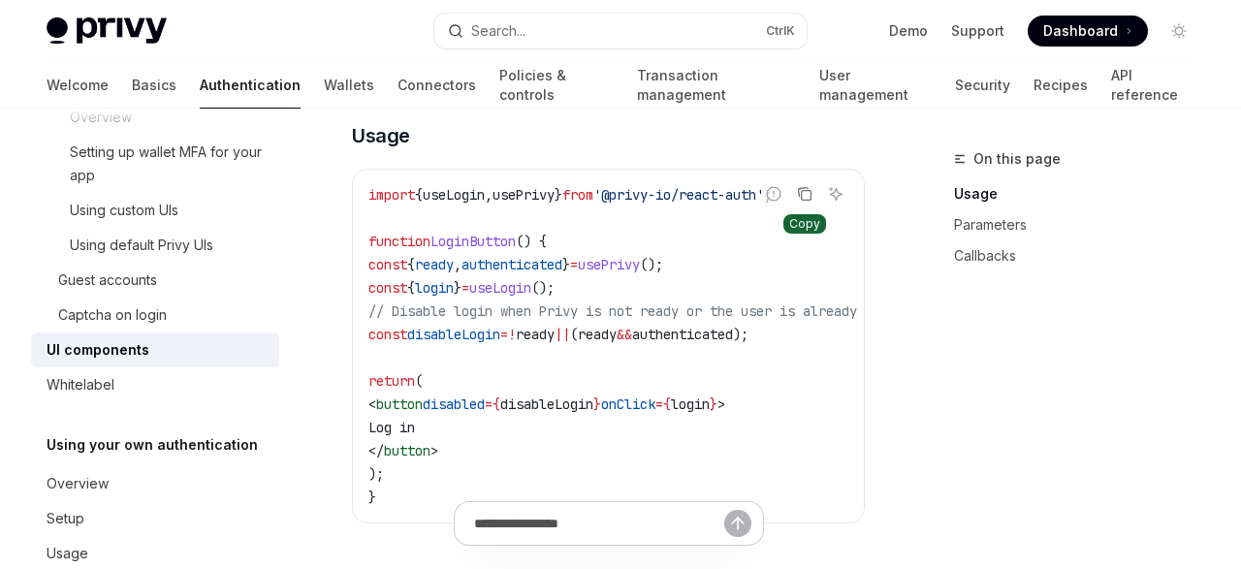
click at [804, 190] on icon "Copy the contents from the code block" at bounding box center [805, 194] width 16 height 16
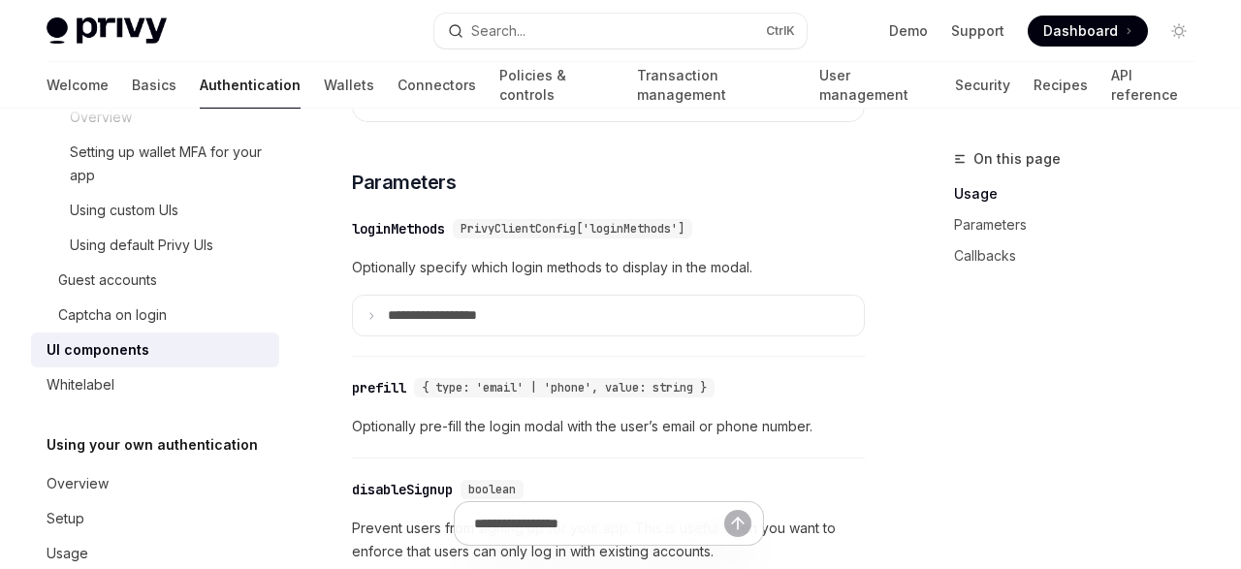
scroll to position [1716, 0]
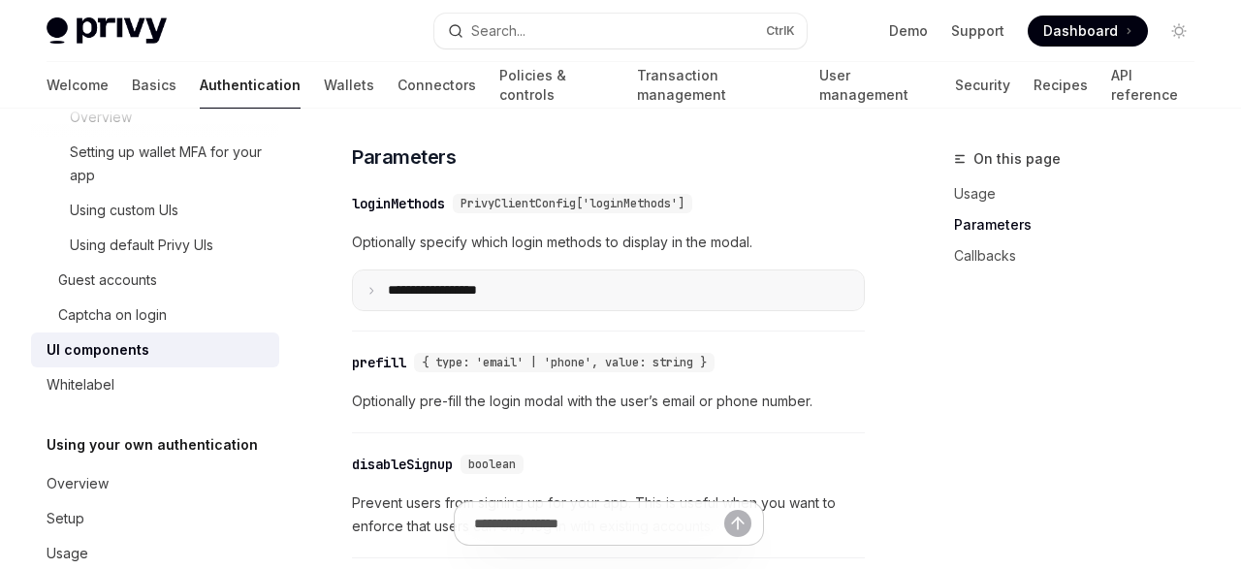
click at [449, 293] on p "**********" at bounding box center [455, 290] width 135 height 17
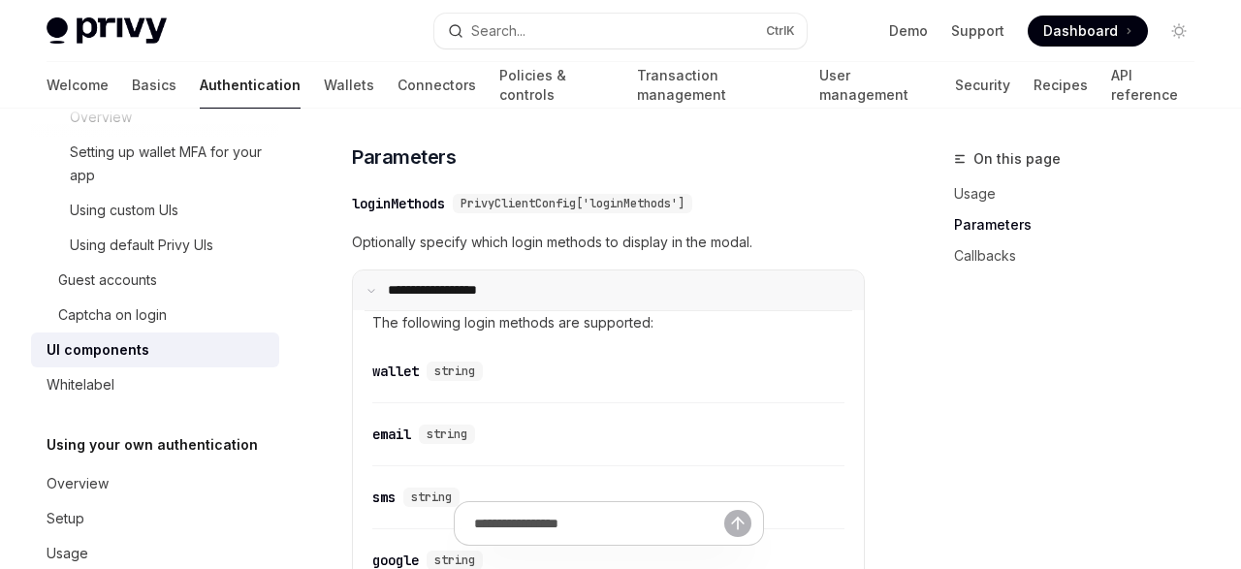
click at [449, 293] on p "**********" at bounding box center [452, 290] width 129 height 17
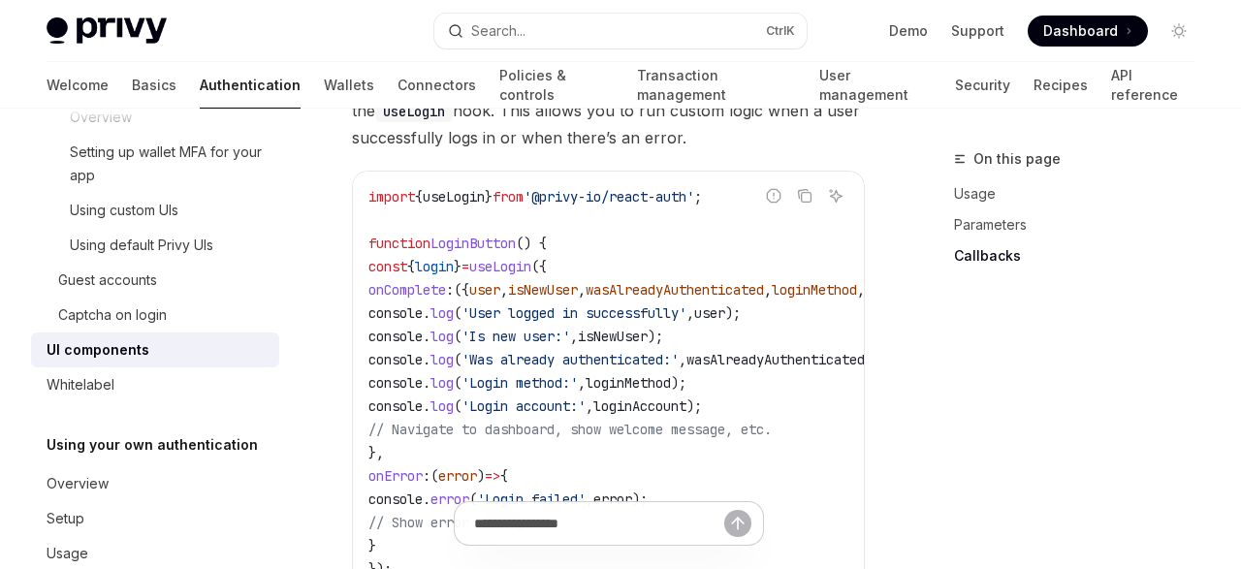
scroll to position [2445, 0]
click at [808, 192] on icon "Copy the contents from the code block" at bounding box center [805, 194] width 16 height 16
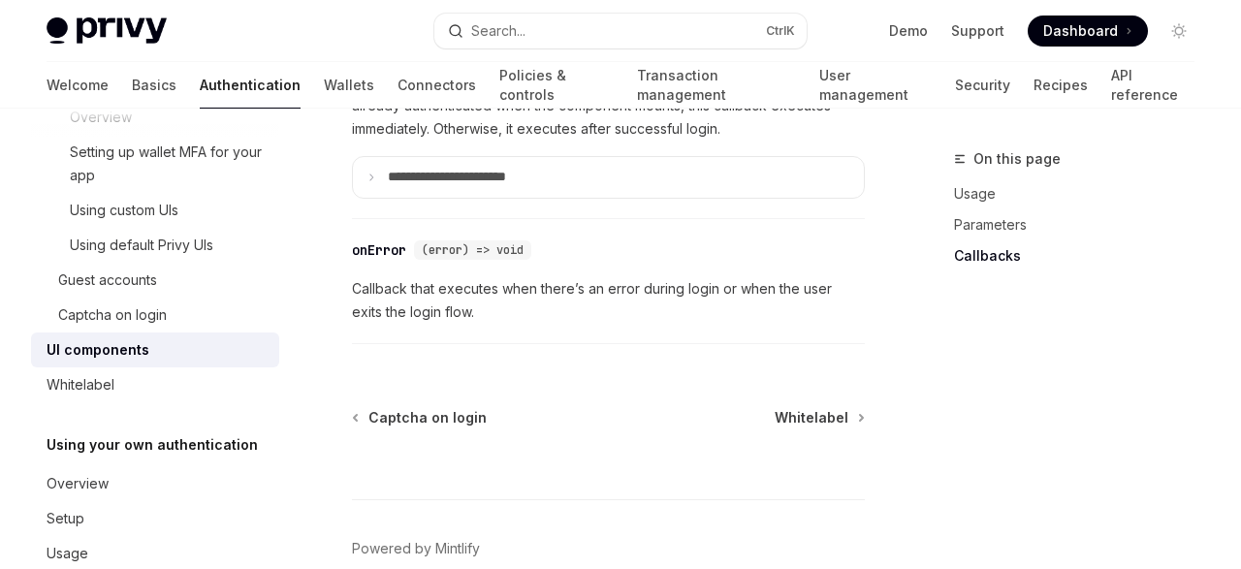
scroll to position [3175, 0]
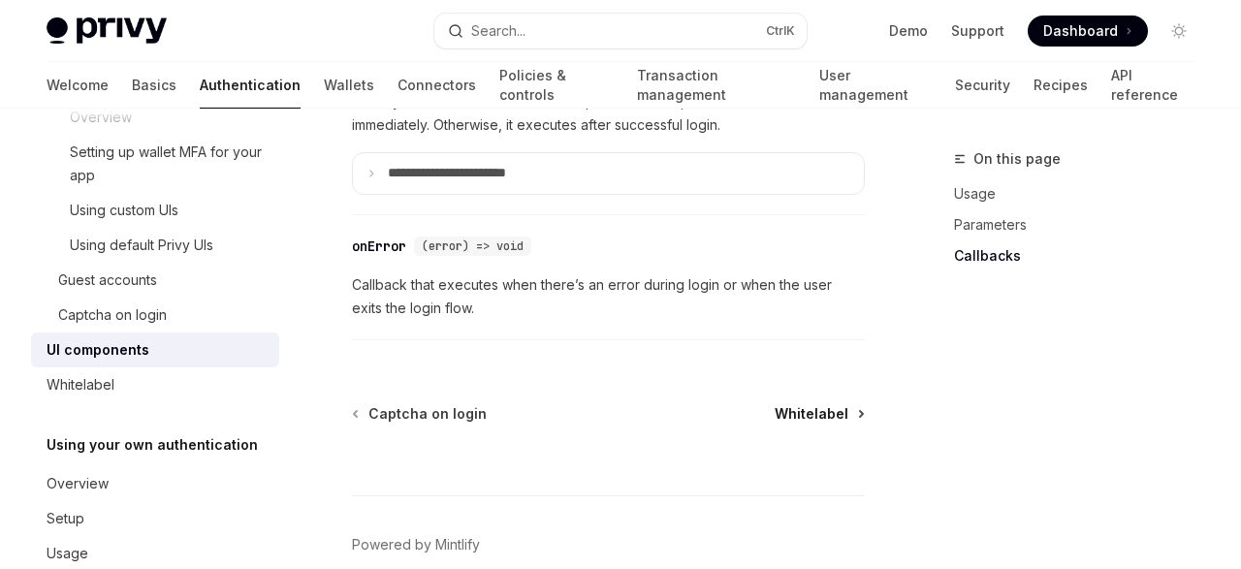
click at [816, 404] on span "Whitelabel" at bounding box center [812, 413] width 74 height 19
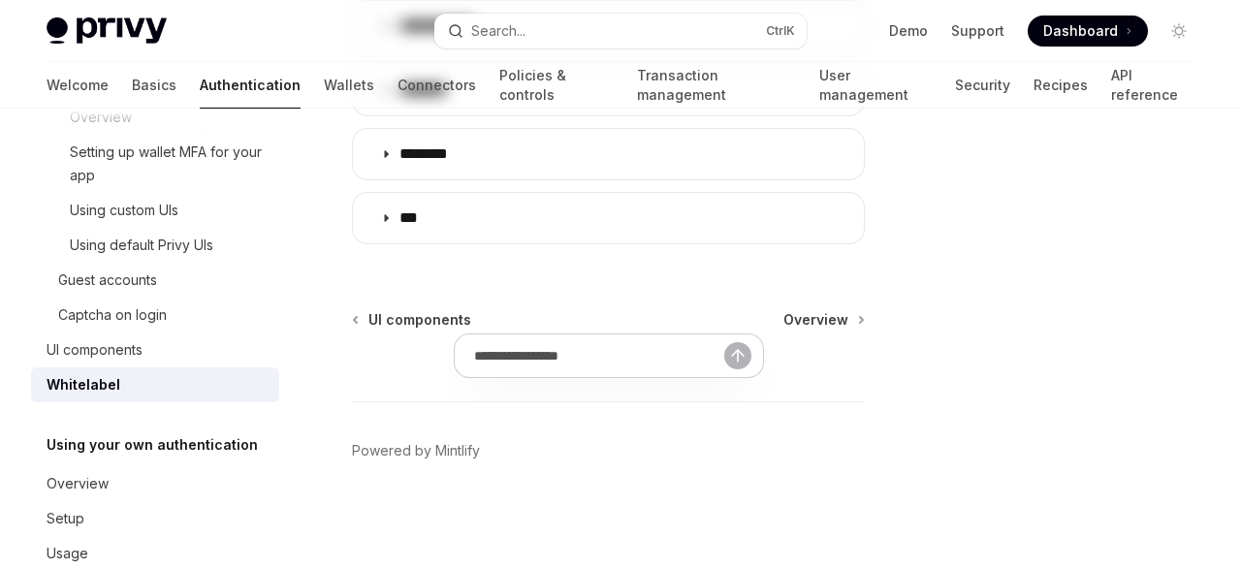
type textarea "*"
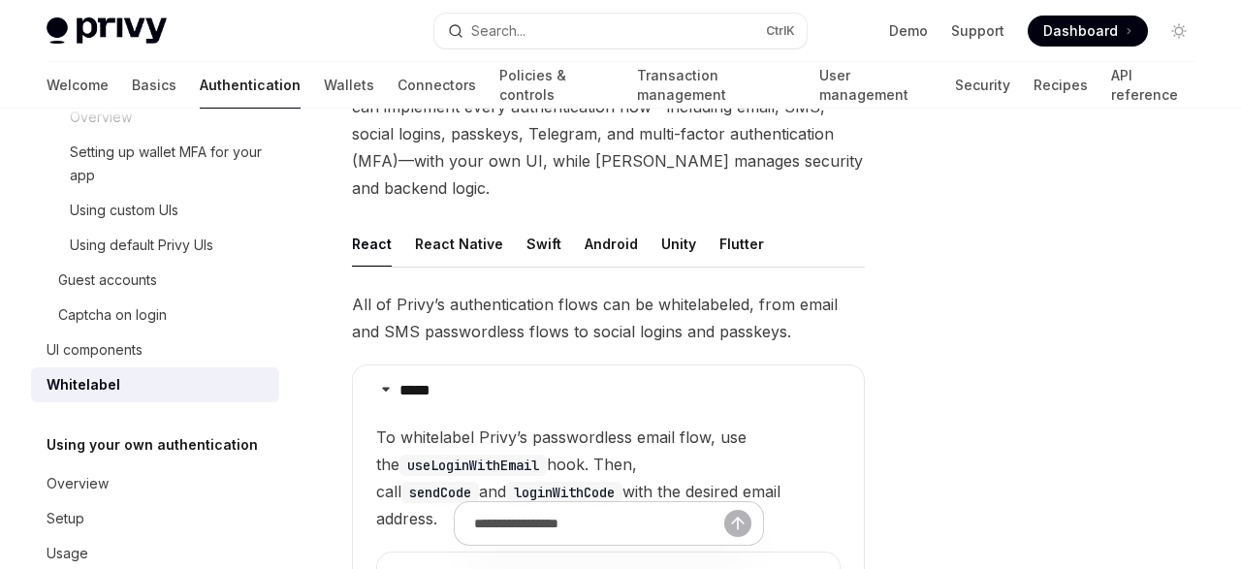
scroll to position [200, 0]
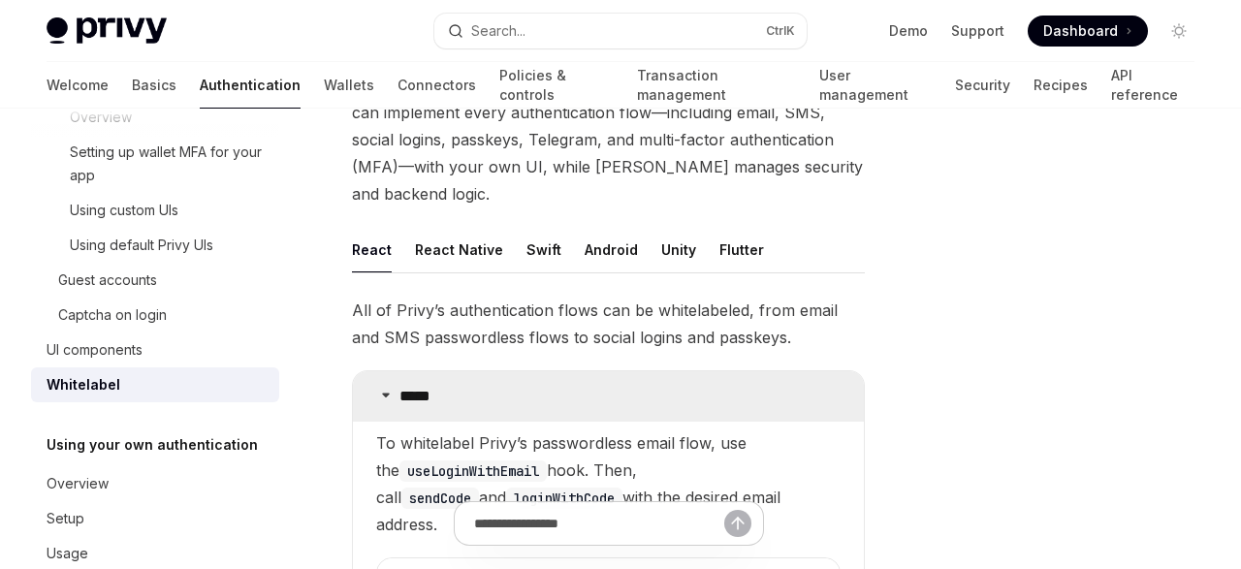
click at [385, 371] on summary "*****" at bounding box center [608, 396] width 511 height 50
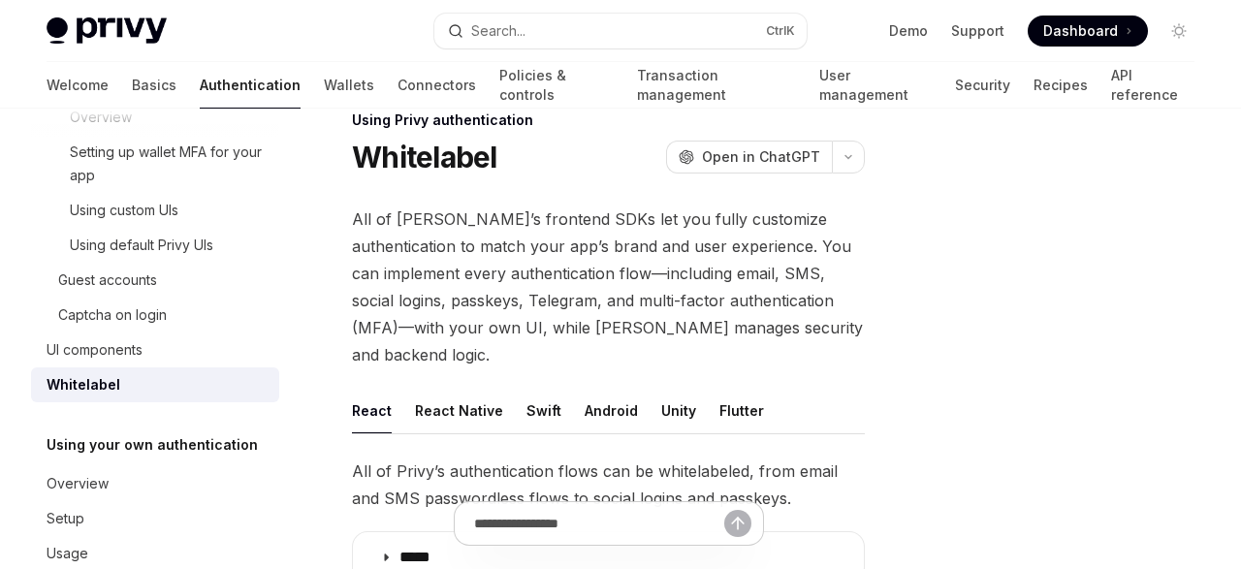
scroll to position [31, 0]
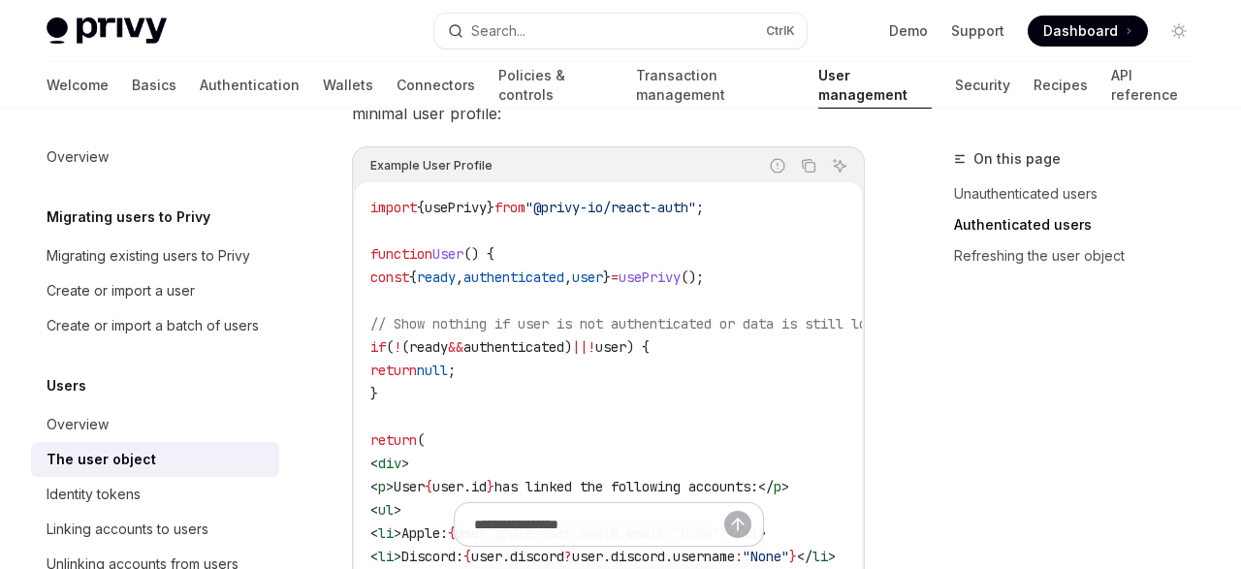
scroll to position [1847, 0]
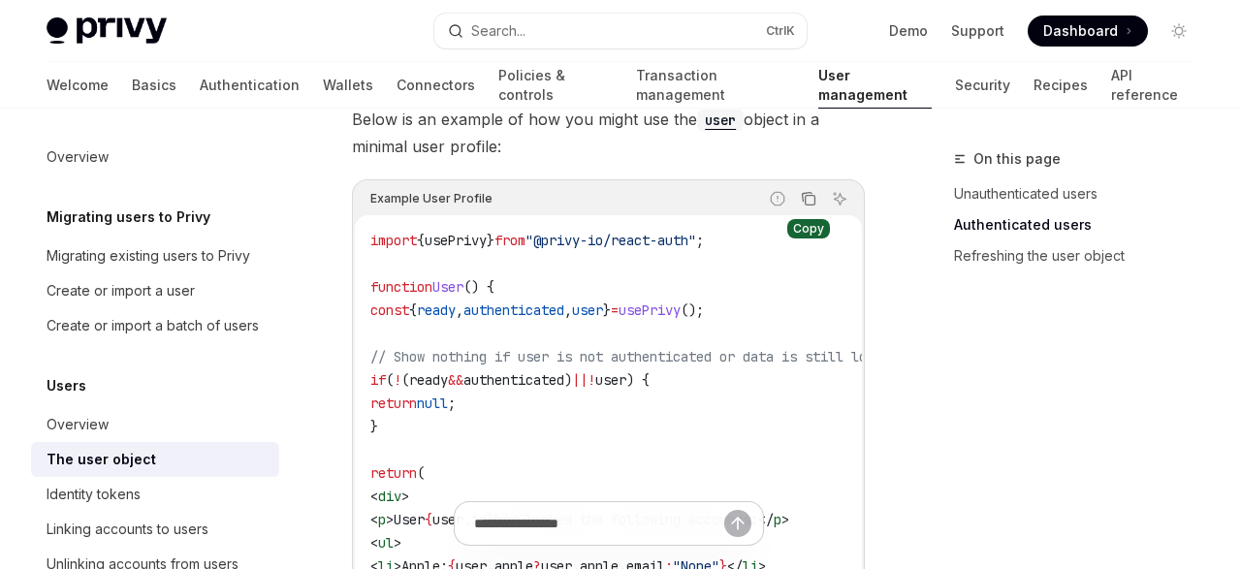
click at [817, 186] on button "Copy the contents from the code block" at bounding box center [808, 198] width 25 height 25
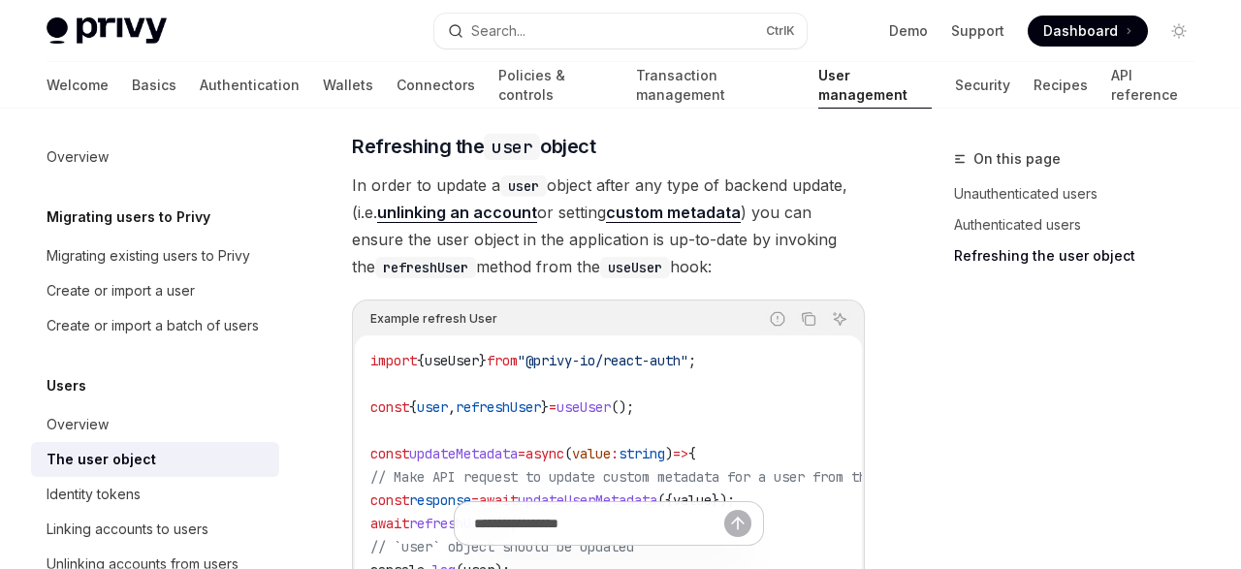
scroll to position [2742, 0]
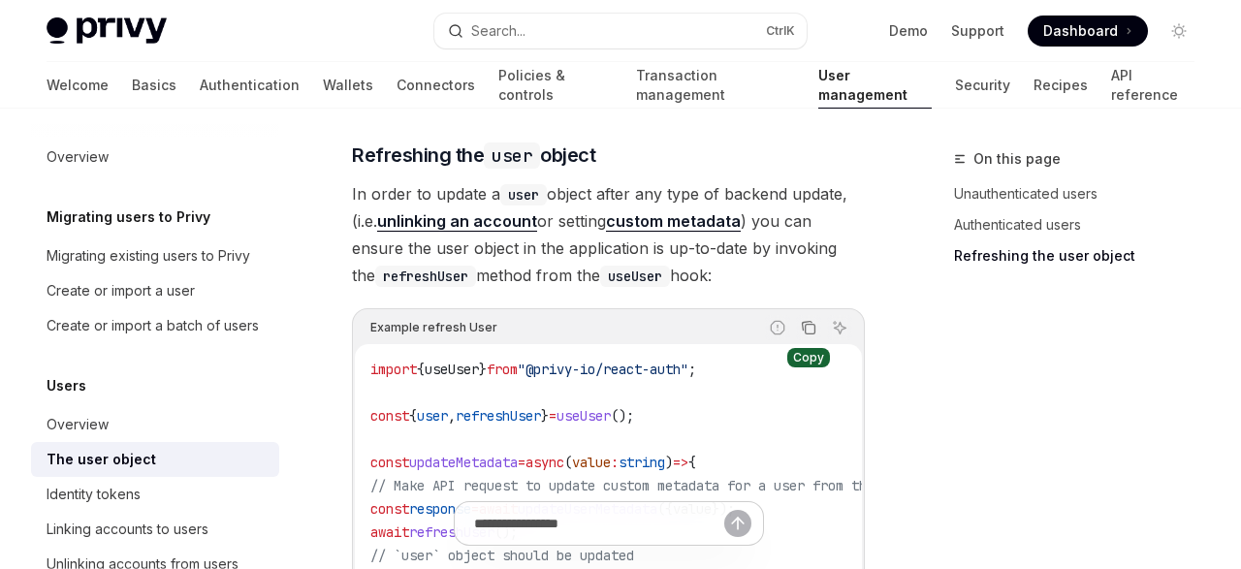
click at [813, 324] on icon "Copy the contents from the code block" at bounding box center [811, 329] width 10 height 10
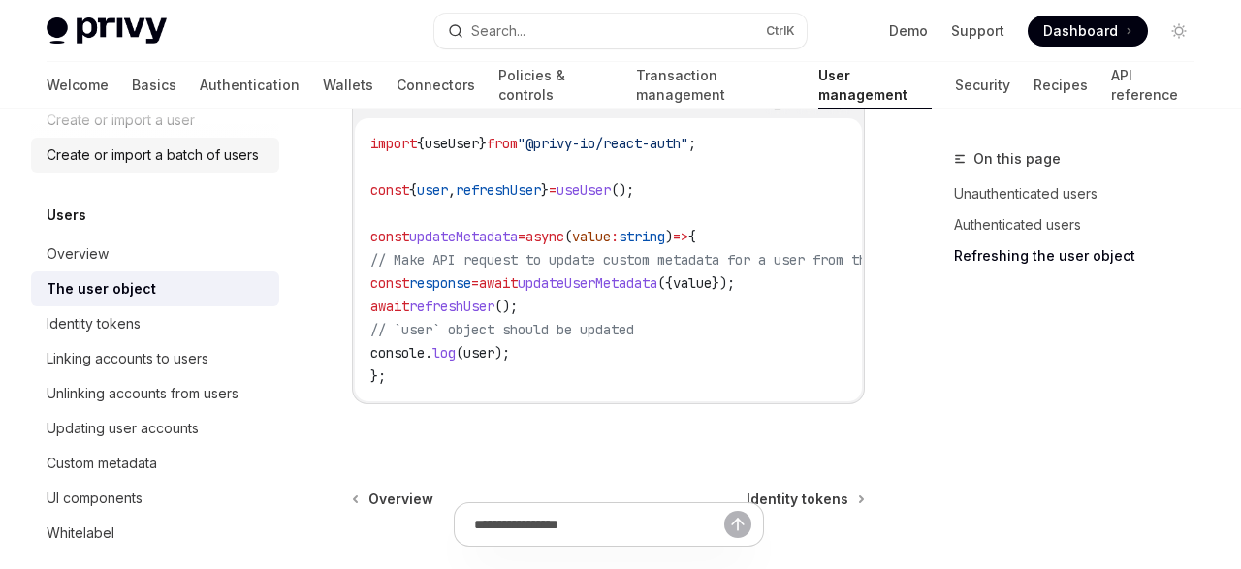
scroll to position [171, 0]
click at [852, 496] on link "Identity tokens" at bounding box center [805, 499] width 116 height 19
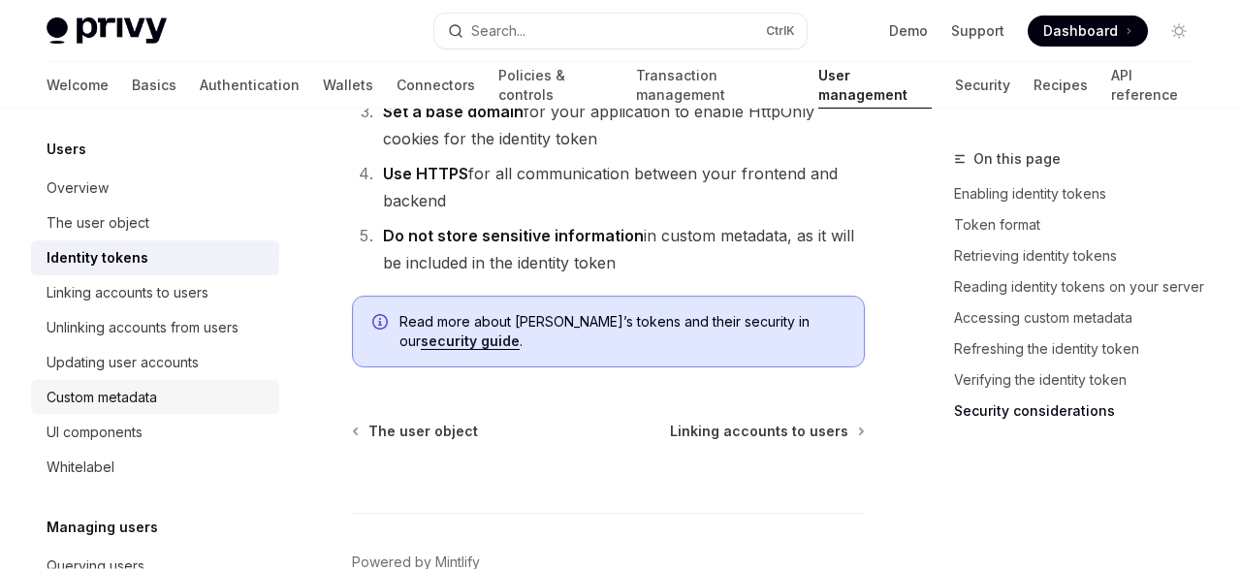
scroll to position [250, 0]
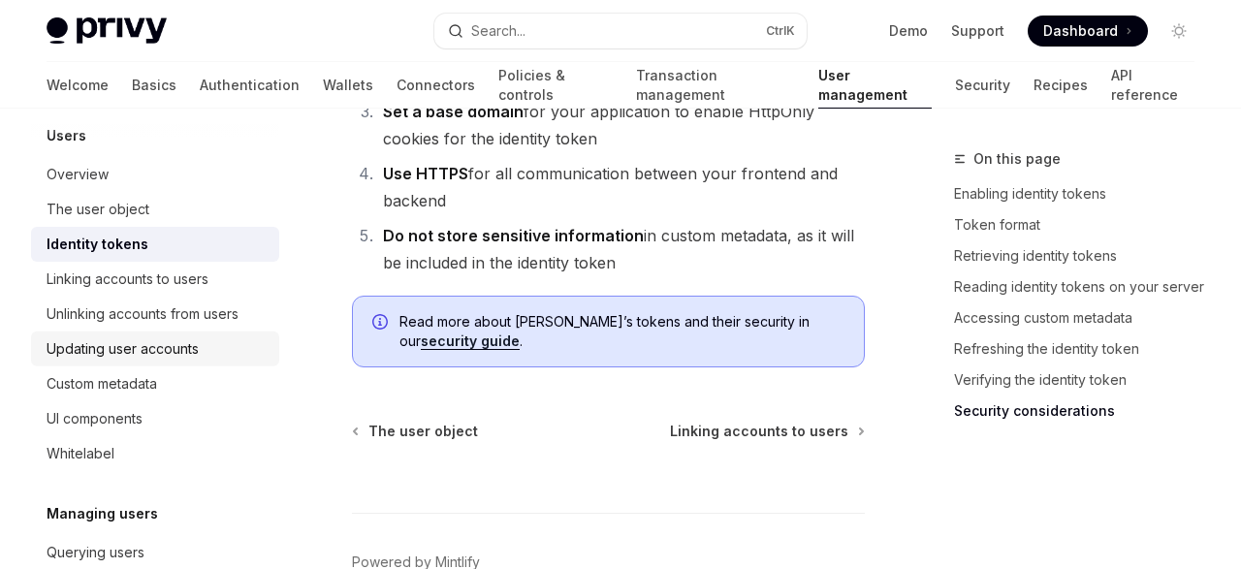
click at [214, 356] on div "Updating user accounts" at bounding box center [157, 348] width 221 height 23
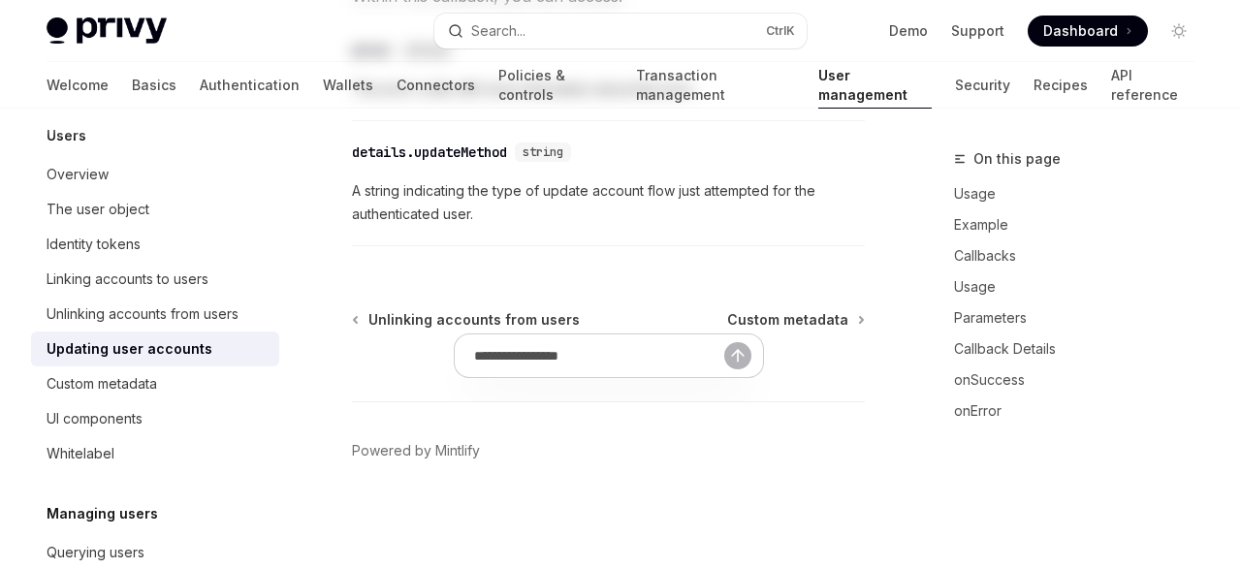
type textarea "*"
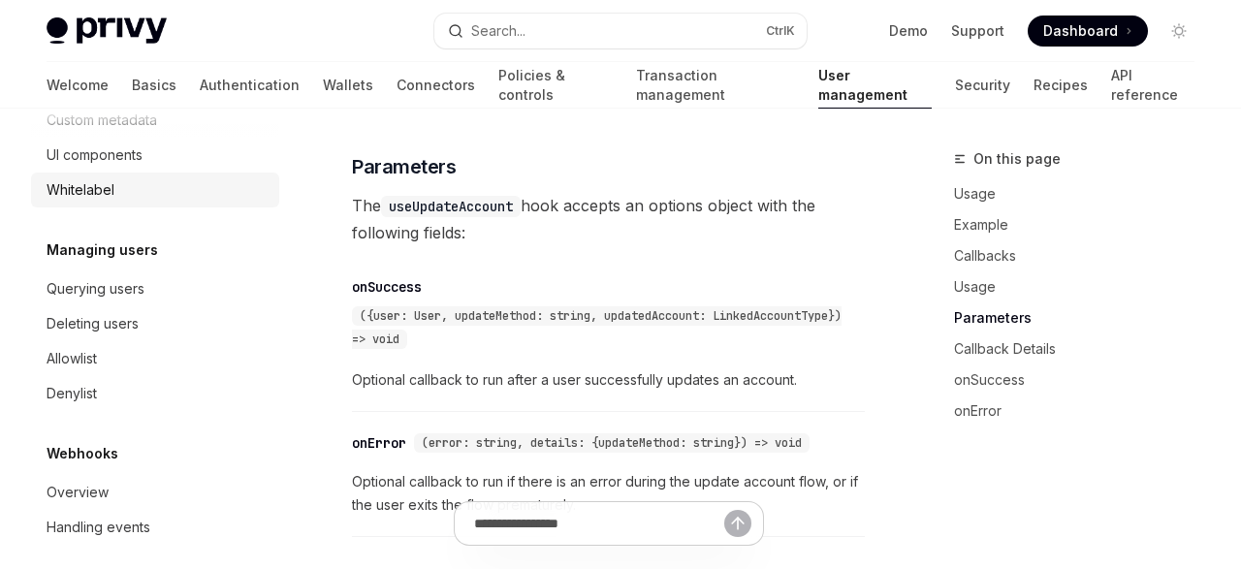
scroll to position [528, 0]
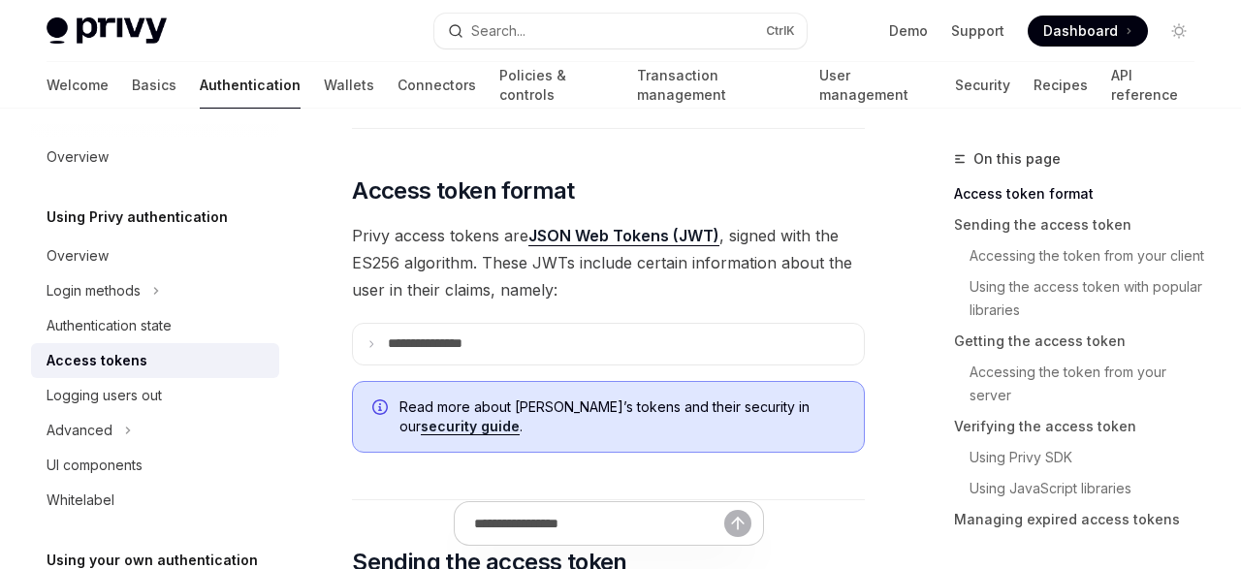
scroll to position [445, 0]
click at [410, 337] on p "**********" at bounding box center [441, 343] width 106 height 17
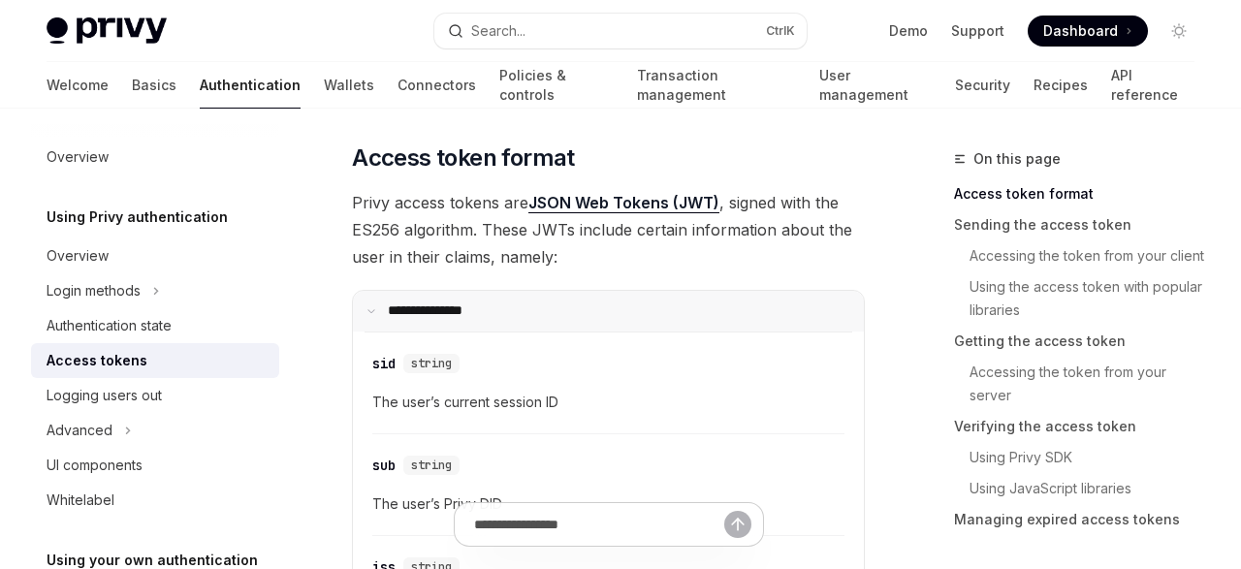
scroll to position [472, 0]
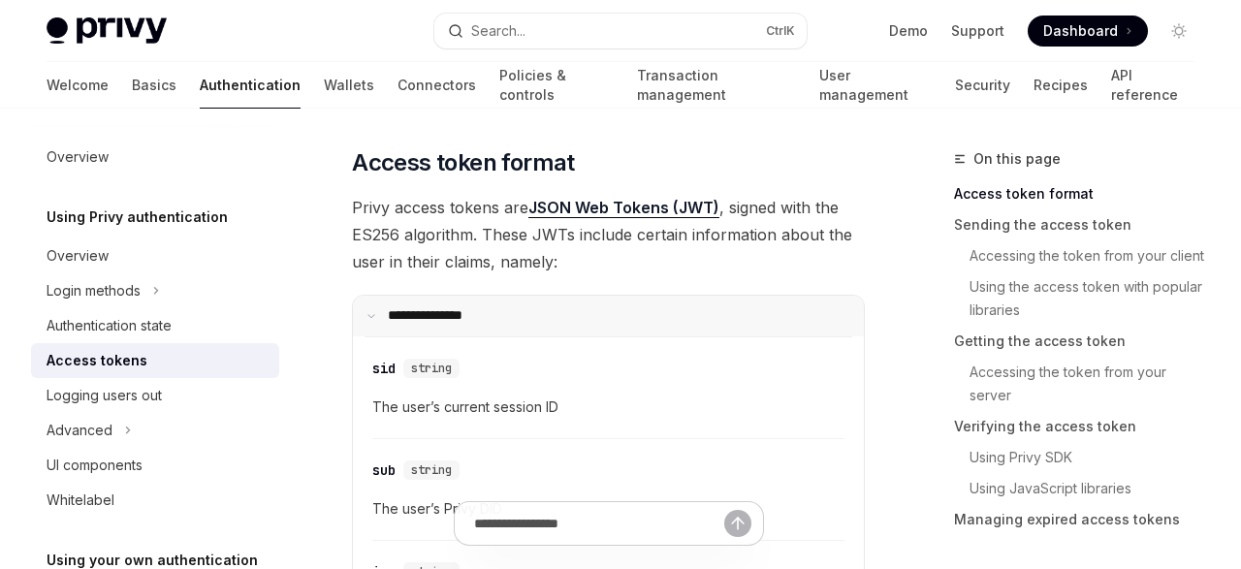
click at [408, 312] on p "**********" at bounding box center [437, 315] width 99 height 17
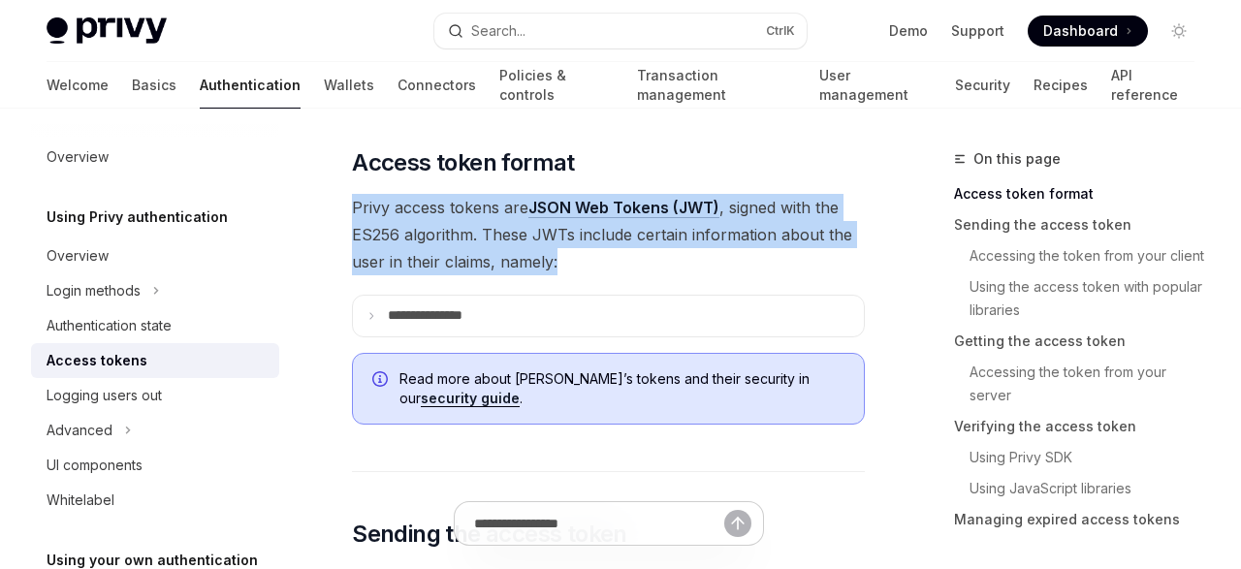
drag, startPoint x: 571, startPoint y: 260, endPoint x: 353, endPoint y: 208, distance: 224.4
click at [353, 208] on span "Privy access tokens are JSON Web Tokens (JWT) , signed with the ES256 algorithm…" at bounding box center [608, 234] width 513 height 81
click at [431, 225] on span "Privy access tokens are JSON Web Tokens (JWT) , signed with the ES256 algorithm…" at bounding box center [608, 234] width 513 height 81
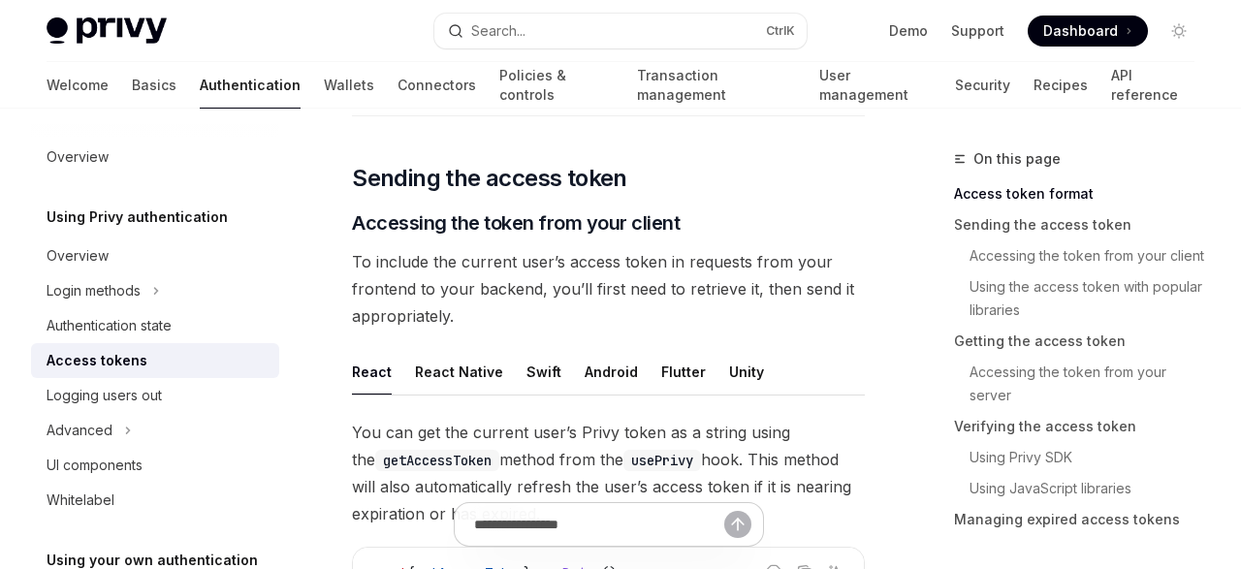
scroll to position [833, 0]
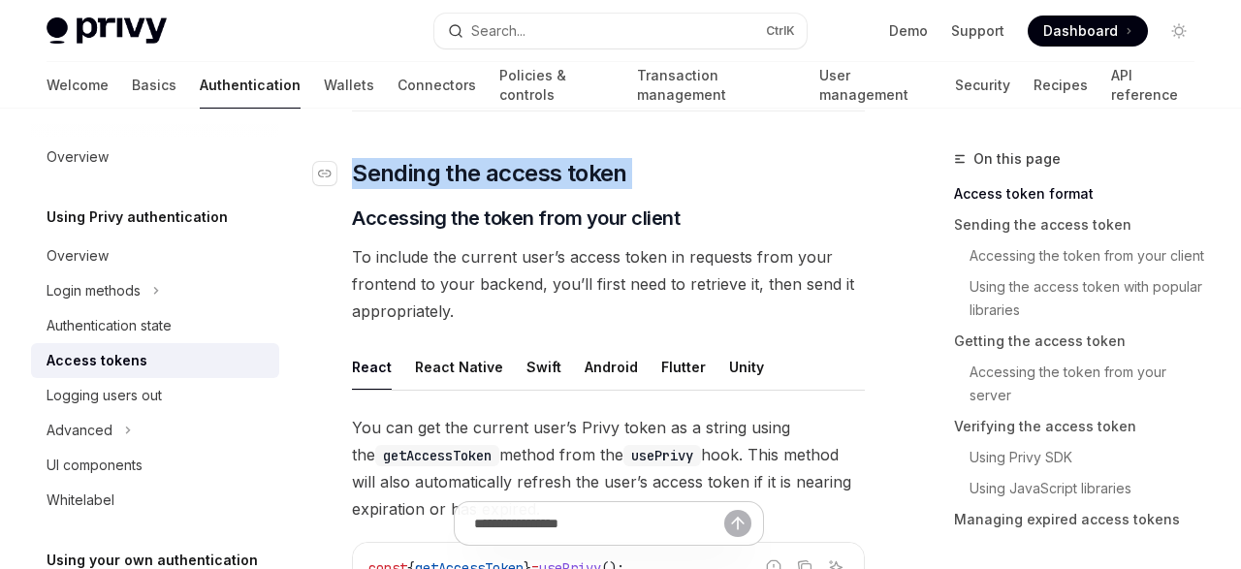
drag, startPoint x: 692, startPoint y: 217, endPoint x: 356, endPoint y: 162, distance: 341.0
copy div "Sending the access token ​"
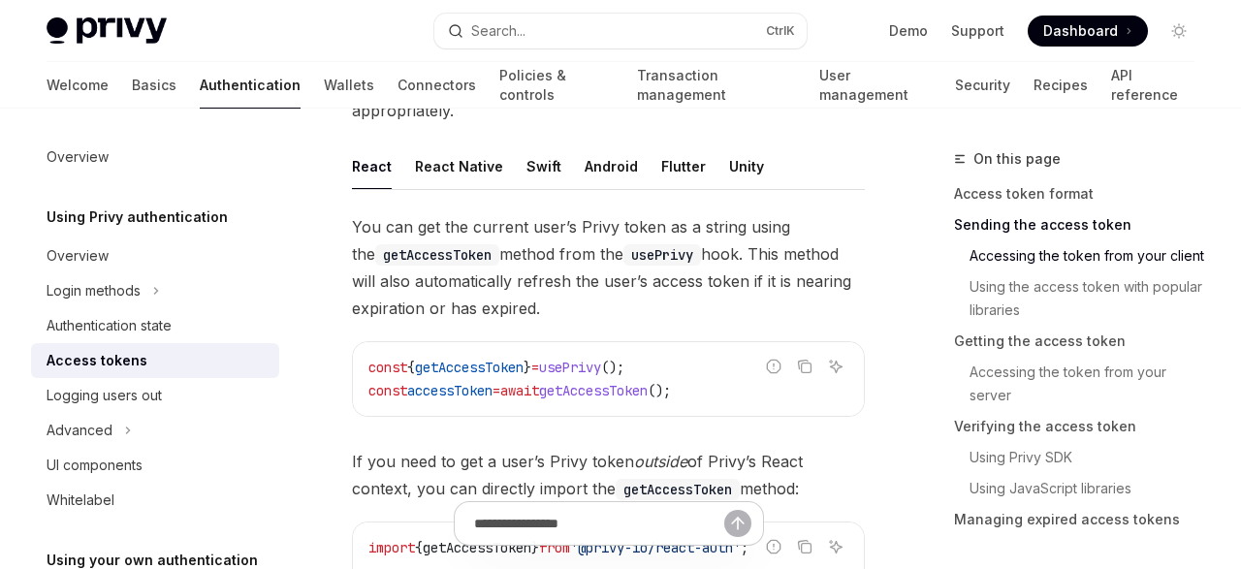
scroll to position [1055, 0]
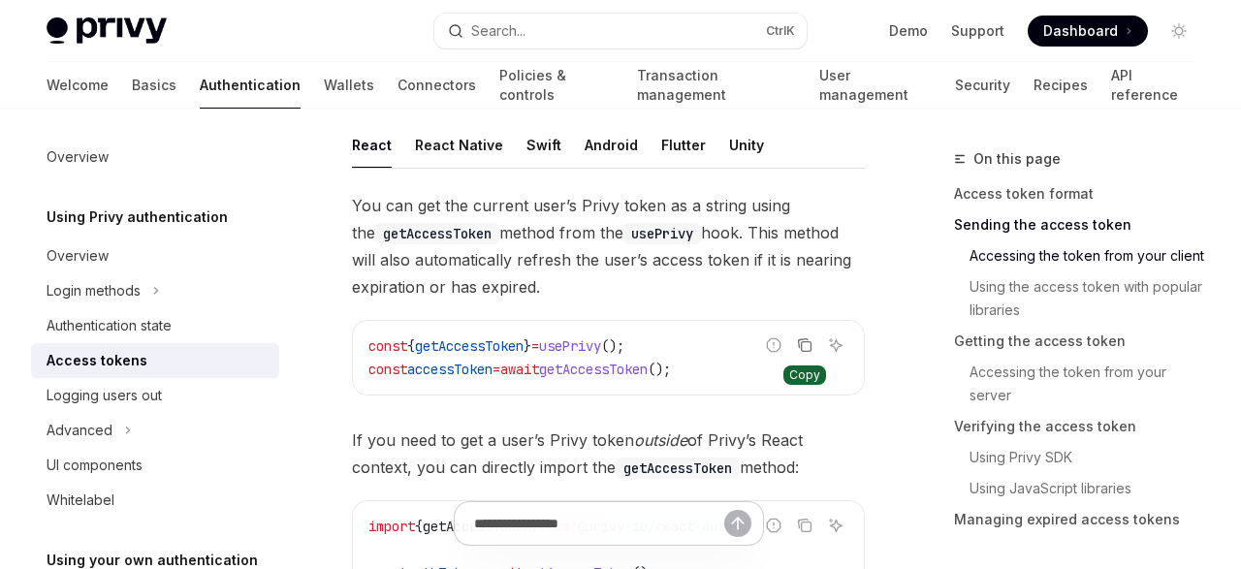
click at [806, 341] on icon "Copy the contents from the code block" at bounding box center [807, 346] width 10 height 10
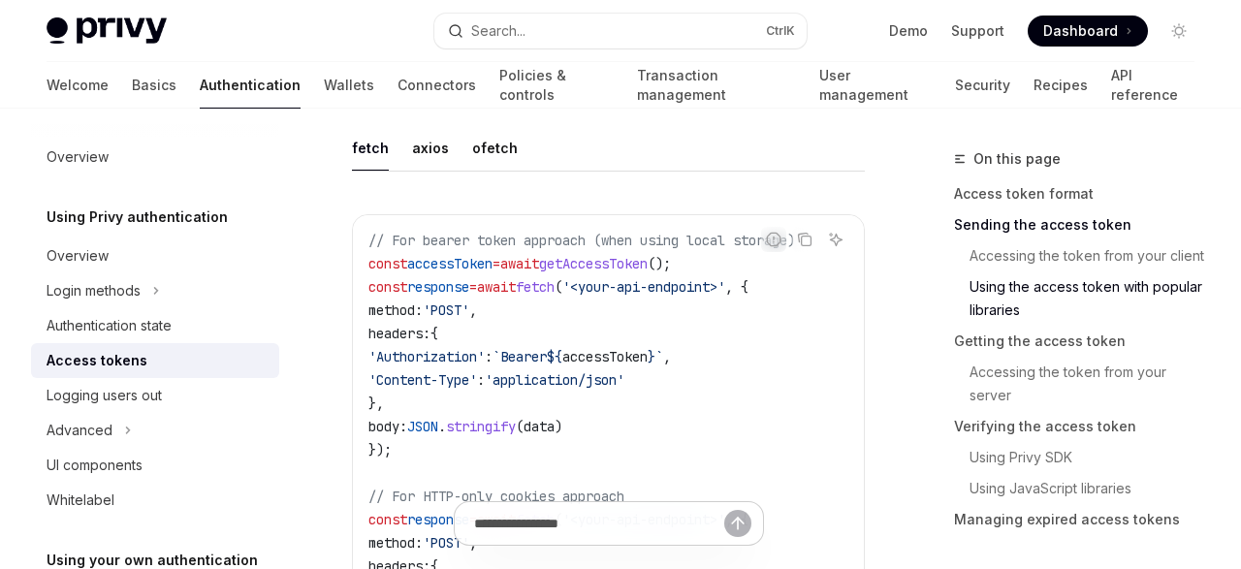
scroll to position [1957, 0]
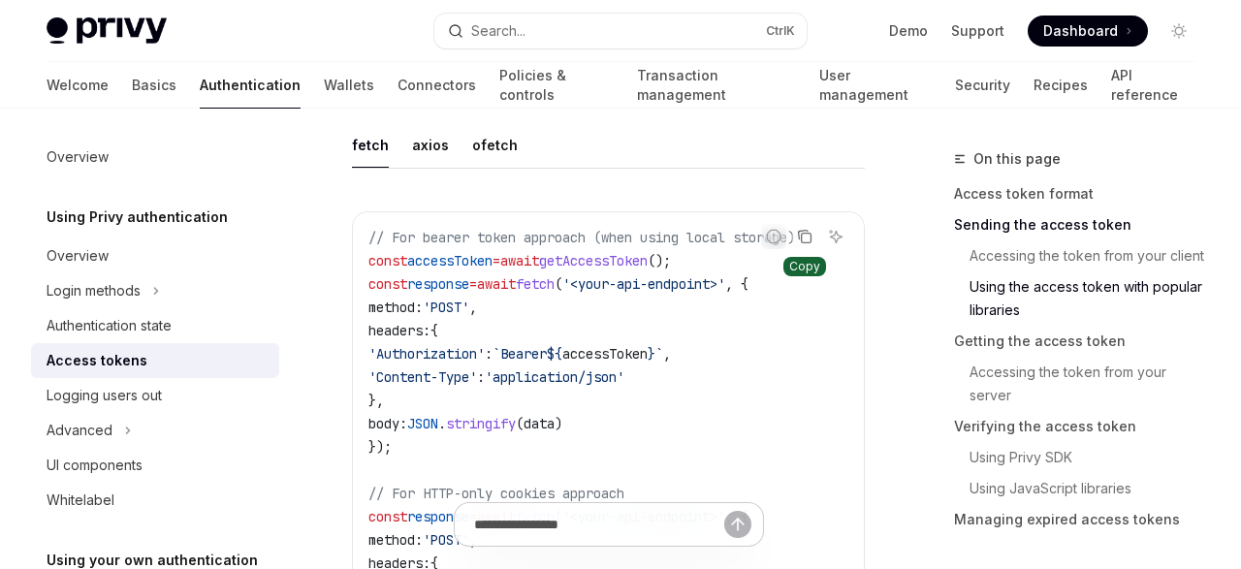
click at [806, 229] on icon "Copy the contents from the code block" at bounding box center [805, 237] width 16 height 16
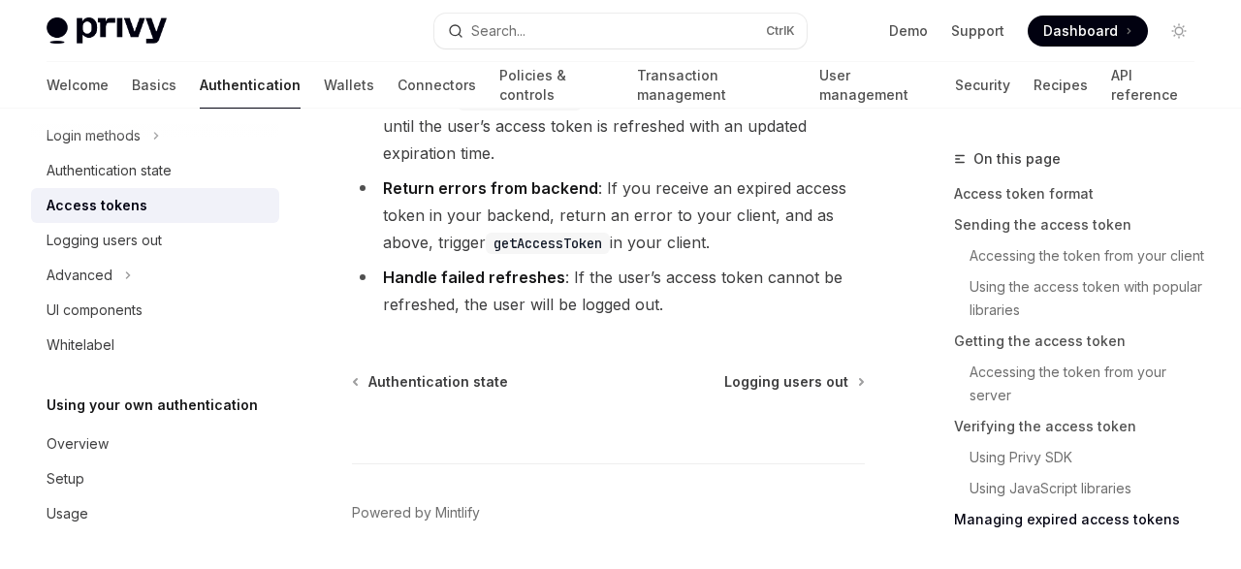
scroll to position [6035, 0]
